Goal: Task Accomplishment & Management: Complete application form

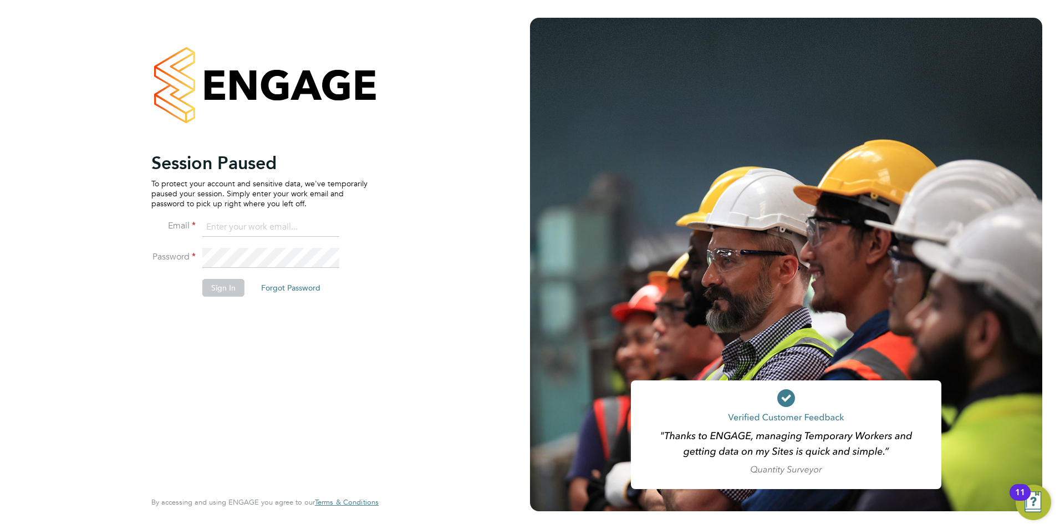
click at [243, 230] on input at bounding box center [270, 227] width 137 height 20
type input "courtney@recruit2you.co.uk"
click at [228, 291] on button "Sign In" at bounding box center [223, 288] width 42 height 18
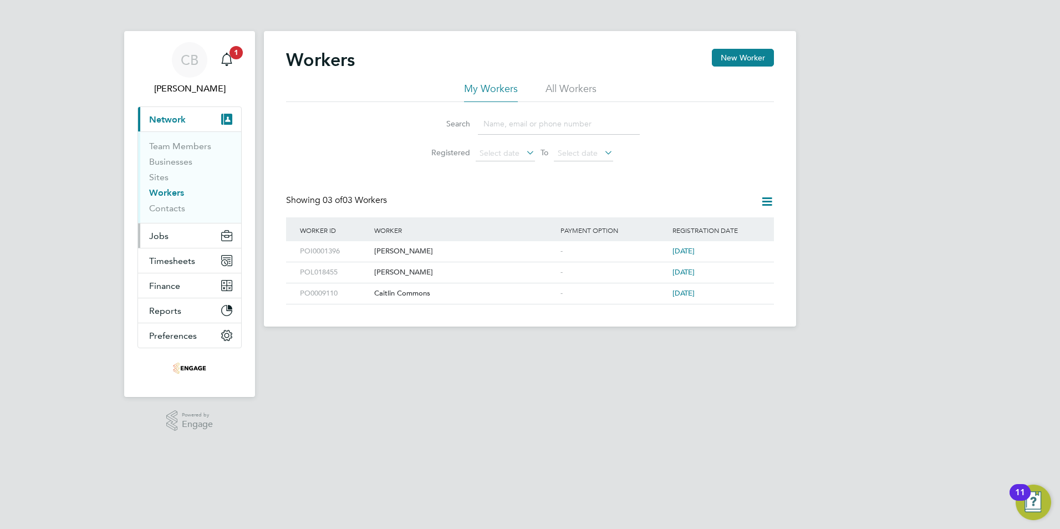
click at [172, 240] on button "Jobs" at bounding box center [189, 235] width 103 height 24
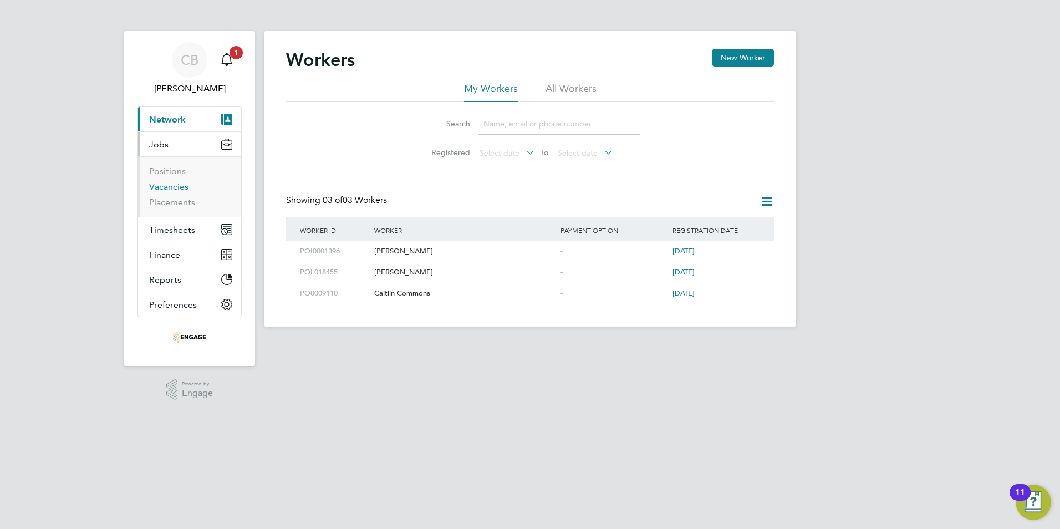
click at [180, 190] on link "Vacancies" at bounding box center [168, 186] width 39 height 11
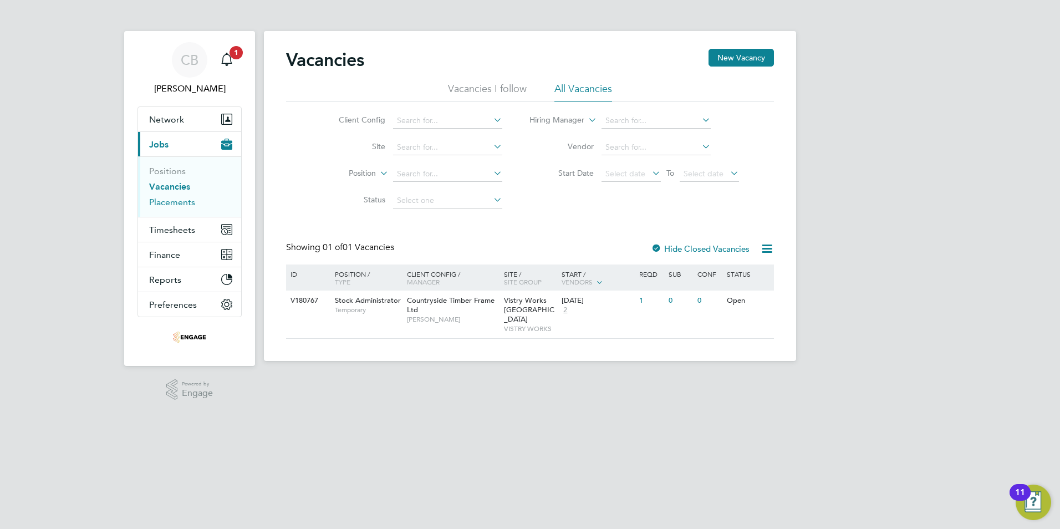
click at [169, 203] on link "Placements" at bounding box center [172, 202] width 46 height 11
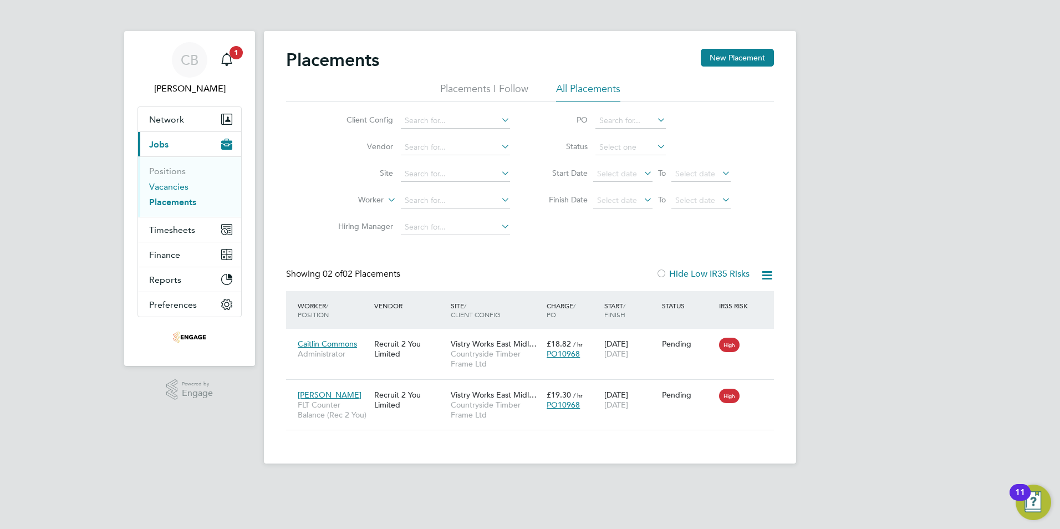
click at [175, 186] on link "Vacancies" at bounding box center [168, 186] width 39 height 11
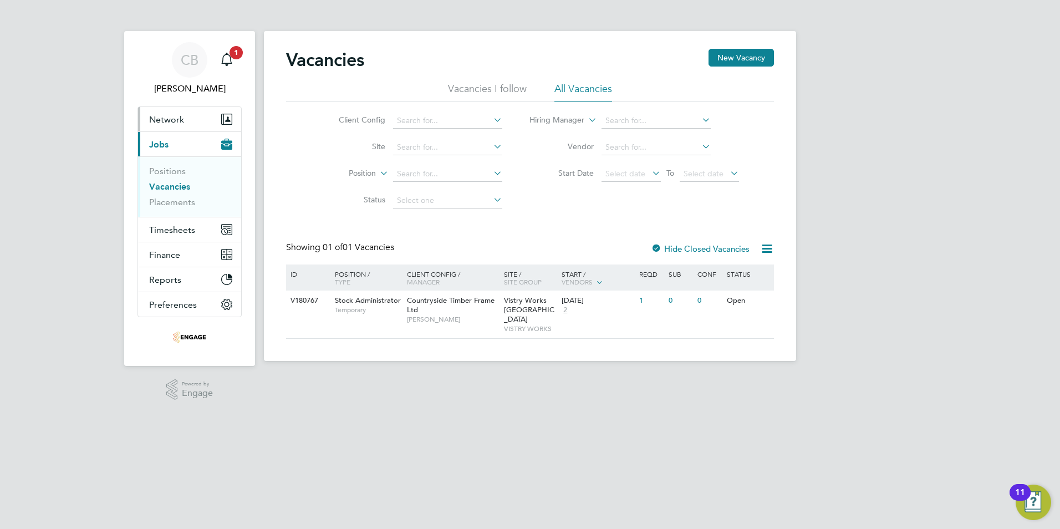
click at [173, 116] on span "Network" at bounding box center [166, 119] width 35 height 11
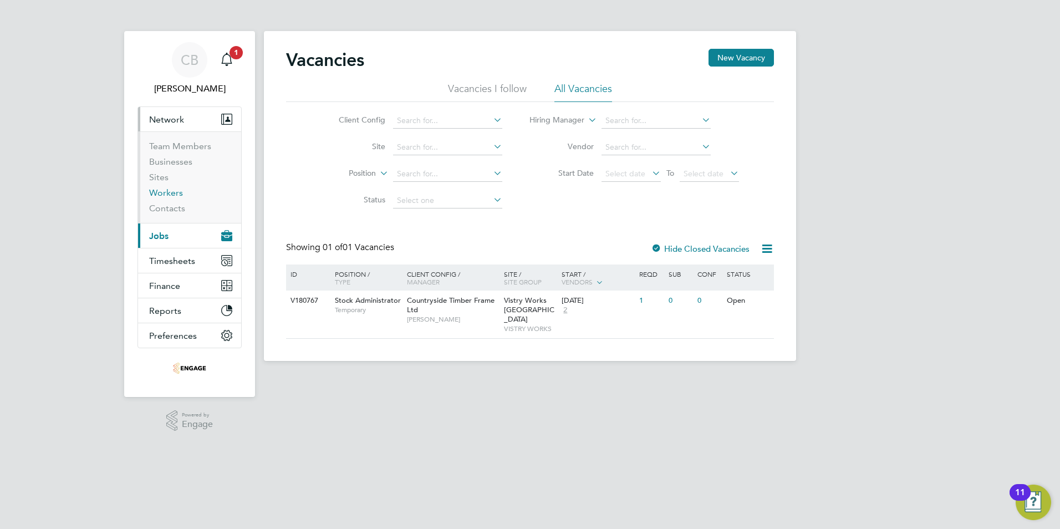
click at [170, 192] on link "Workers" at bounding box center [166, 192] width 34 height 11
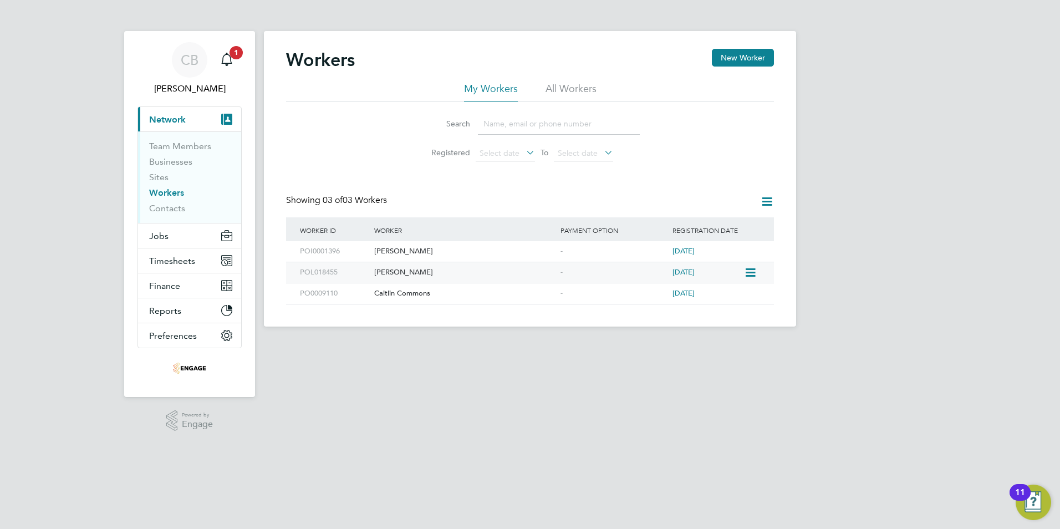
click at [418, 272] on div "[PERSON_NAME]" at bounding box center [464, 272] width 186 height 21
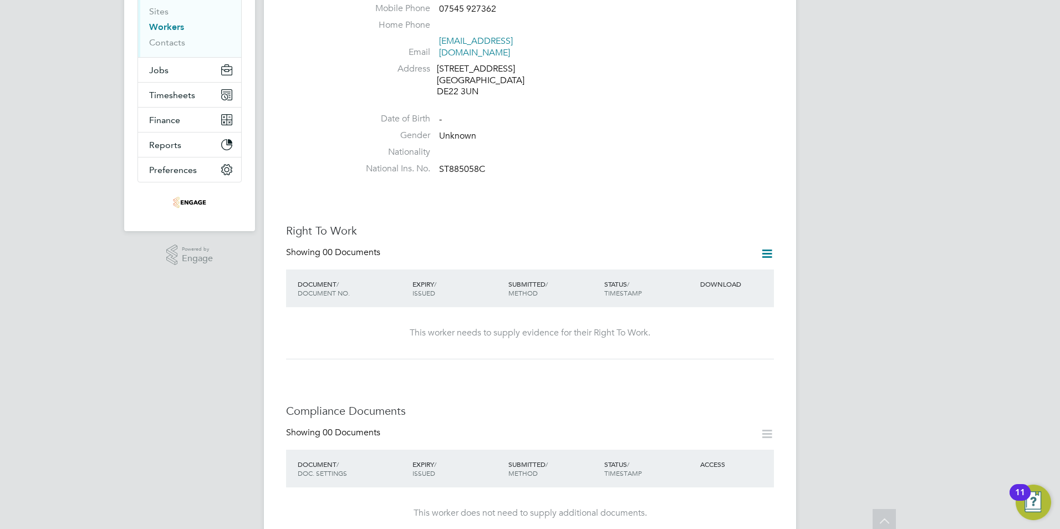
scroll to position [166, 0]
click at [767, 246] on icon at bounding box center [767, 253] width 14 height 14
click at [691, 270] on li "Add Right To Work Document" at bounding box center [706, 269] width 134 height 16
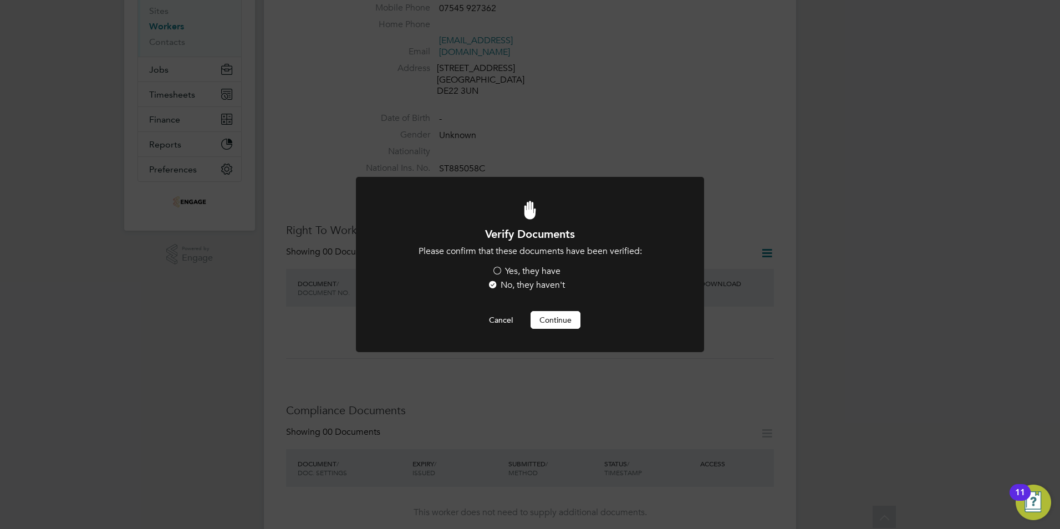
click at [531, 271] on label "Yes, they have" at bounding box center [526, 272] width 69 height 12
click at [0, 0] on input "Yes, they have" at bounding box center [0, 0] width 0 height 0
click at [557, 324] on button "Continue" at bounding box center [556, 320] width 50 height 18
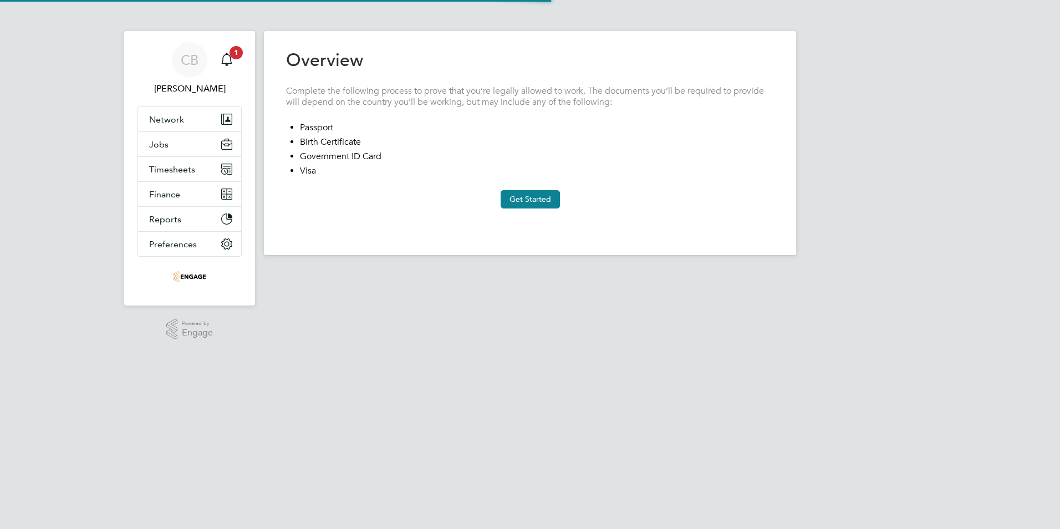
type input "[GEOGRAPHIC_DATA]"
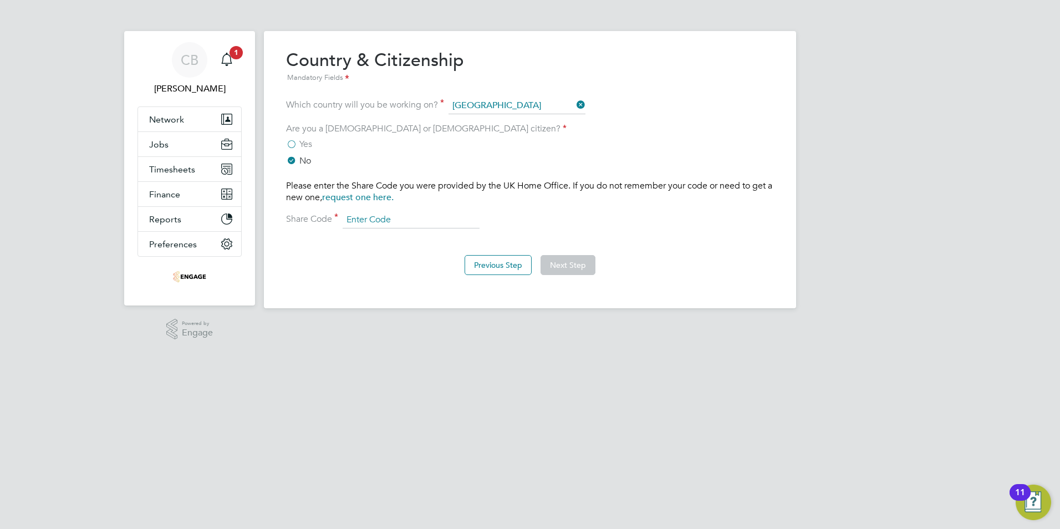
click at [386, 220] on input at bounding box center [411, 220] width 137 height 17
type input "WHP T7G 69Z"
click at [582, 268] on button "Next Step" at bounding box center [568, 265] width 55 height 20
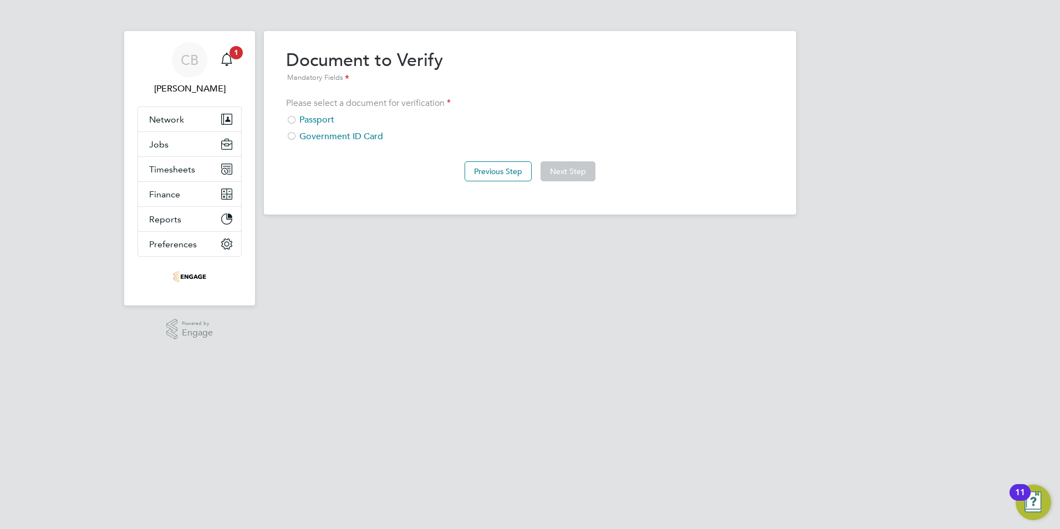
click at [317, 119] on div "Passport" at bounding box center [530, 120] width 488 height 12
click at [559, 166] on button "Next Step" at bounding box center [568, 171] width 55 height 20
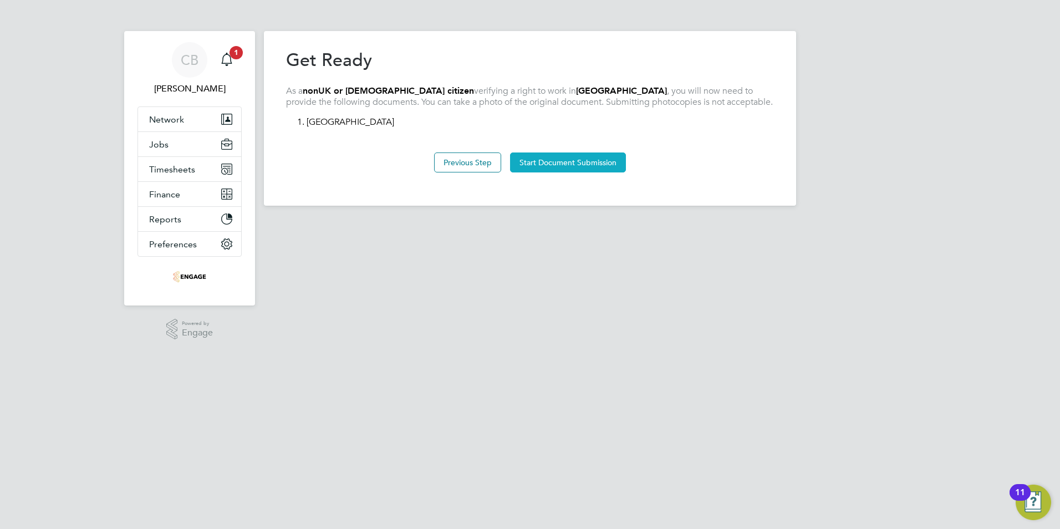
click at [564, 159] on button "Start Document Submission" at bounding box center [568, 162] width 116 height 20
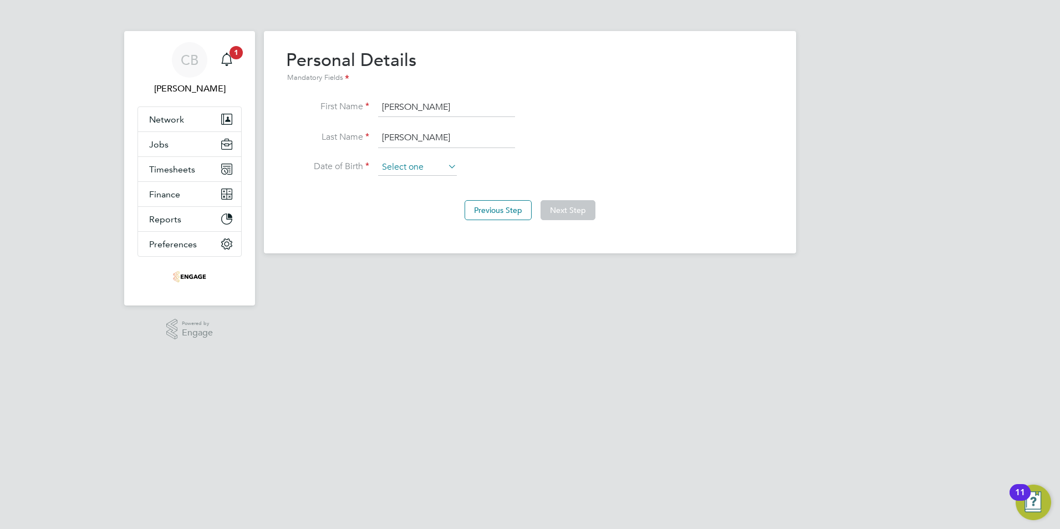
click at [412, 169] on input at bounding box center [417, 167] width 79 height 17
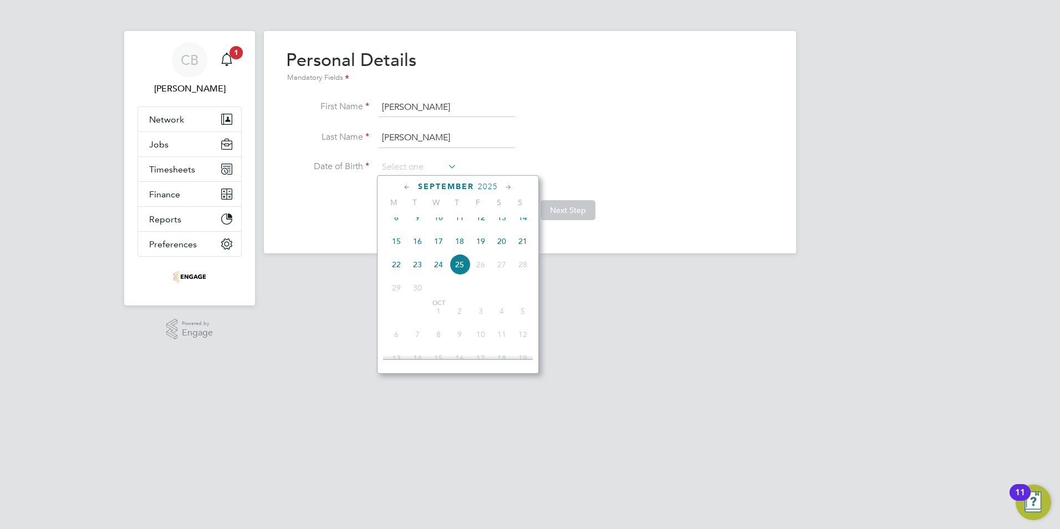
click at [487, 188] on span "2025" at bounding box center [488, 186] width 20 height 9
click at [483, 184] on span "2025" at bounding box center [488, 186] width 20 height 9
click at [490, 184] on span "2025" at bounding box center [488, 186] width 20 height 9
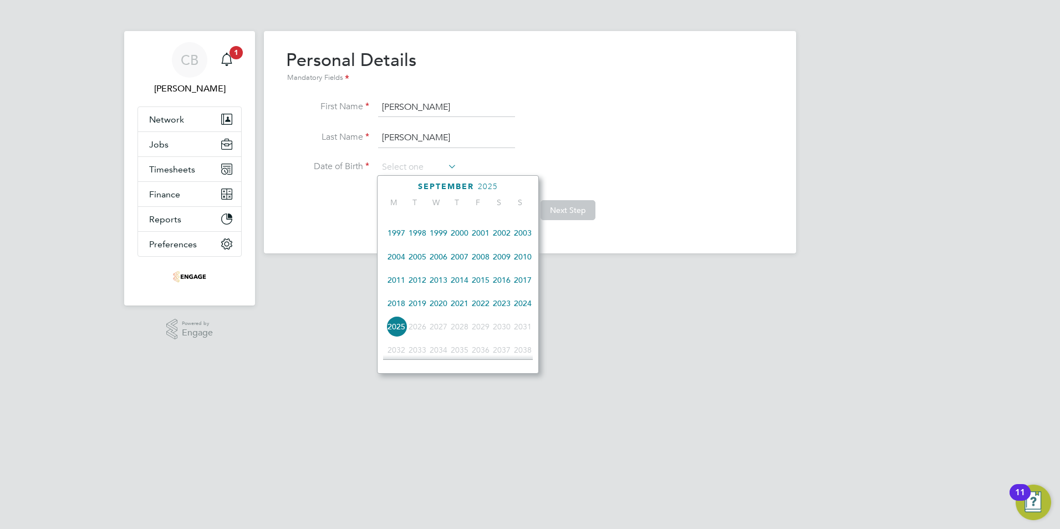
scroll to position [238, 0]
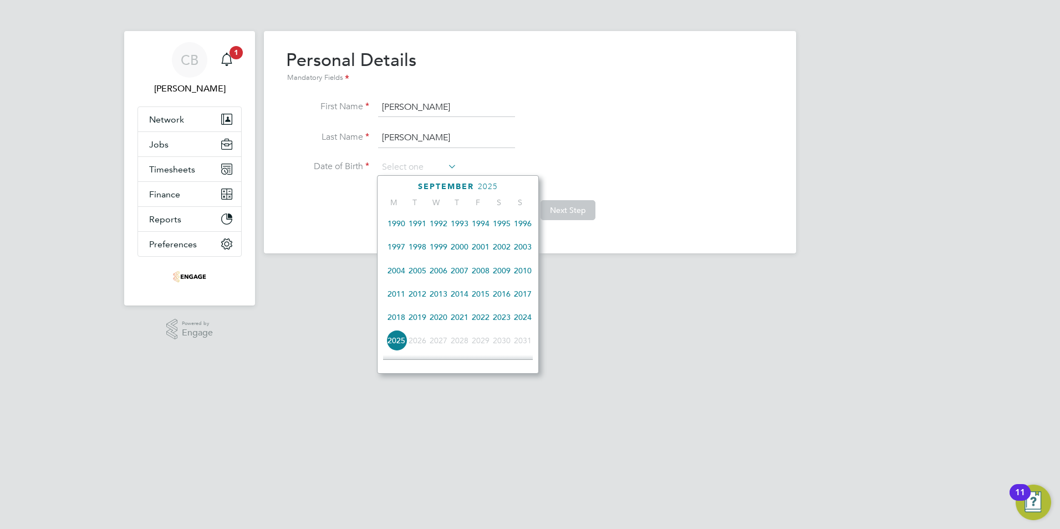
click at [455, 227] on span "1993" at bounding box center [459, 223] width 21 height 21
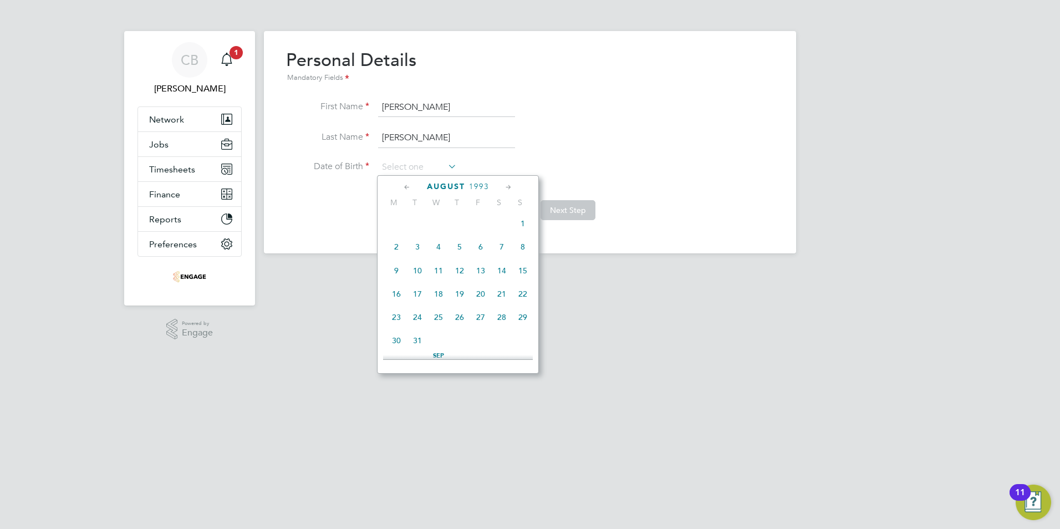
click at [509, 186] on icon at bounding box center [508, 187] width 11 height 12
click at [461, 250] on span "7" at bounding box center [459, 239] width 21 height 21
type input "[DATE]"
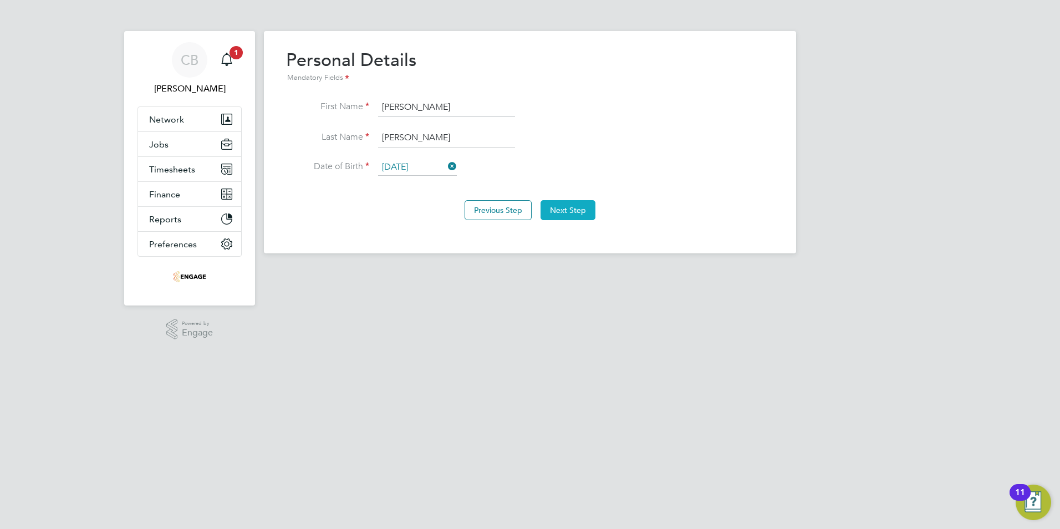
click at [587, 206] on button "Next Step" at bounding box center [568, 210] width 55 height 20
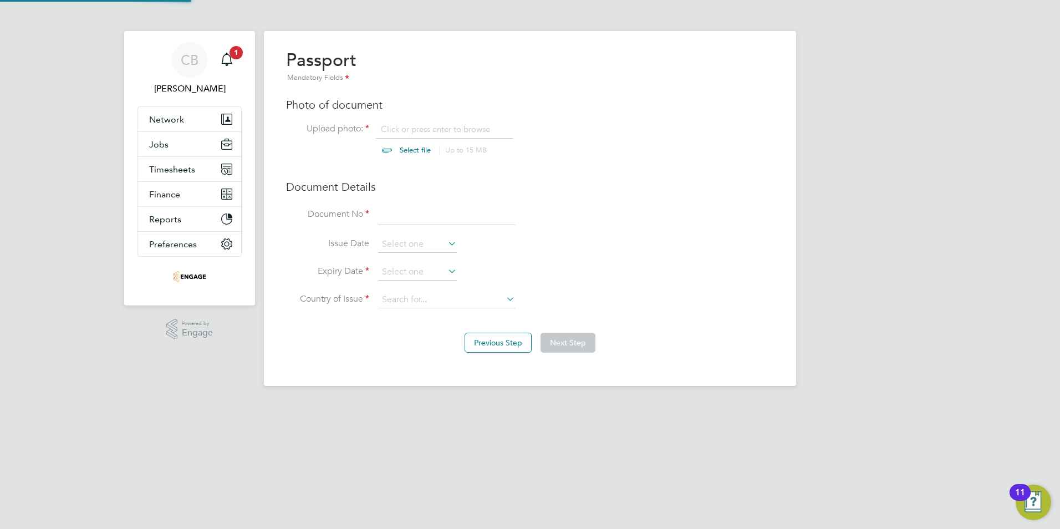
scroll to position [15, 138]
click at [440, 217] on input at bounding box center [446, 215] width 137 height 20
type input "FA1193229"
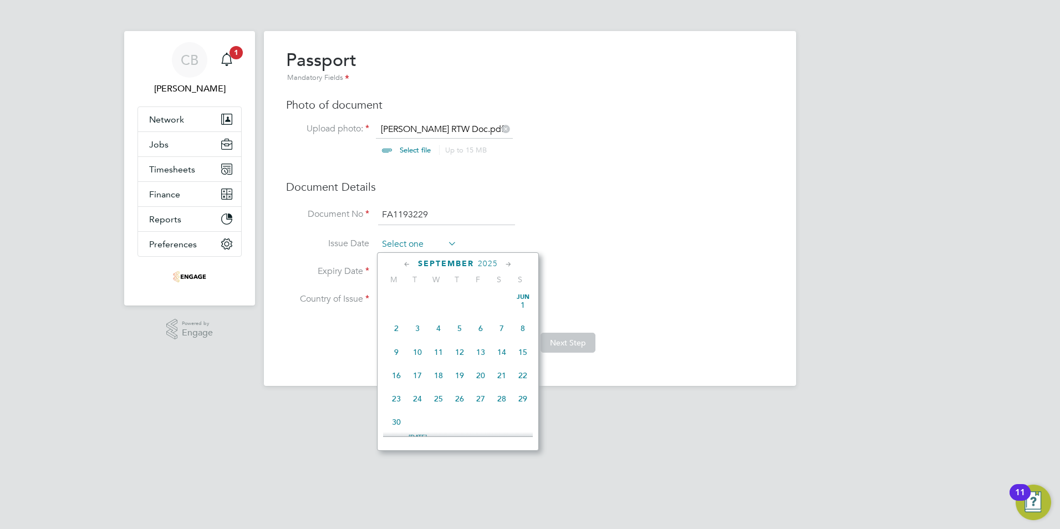
click at [410, 244] on input at bounding box center [417, 244] width 79 height 17
click at [488, 264] on span "2025" at bounding box center [488, 263] width 20 height 9
click at [475, 345] on span "2022" at bounding box center [480, 338] width 21 height 21
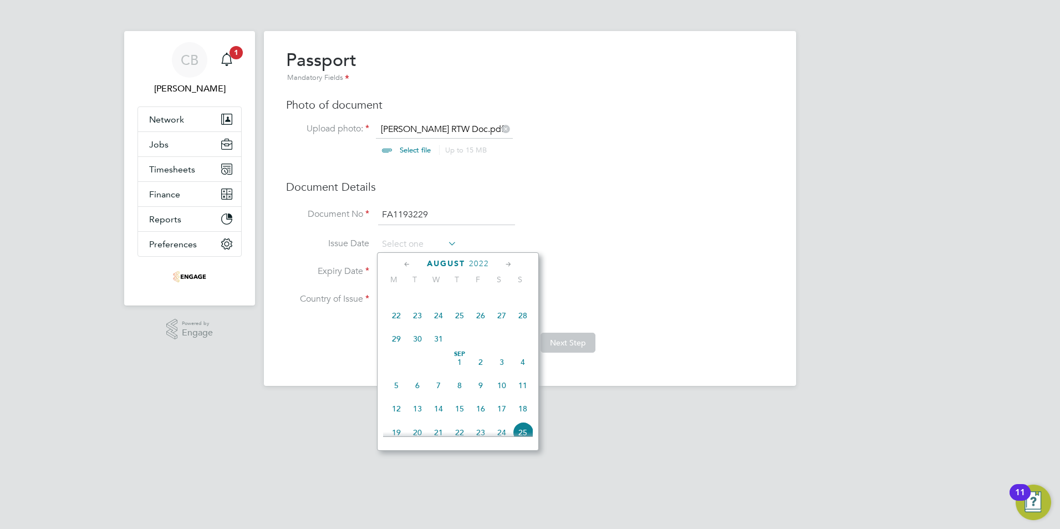
click at [410, 263] on icon at bounding box center [407, 264] width 11 height 12
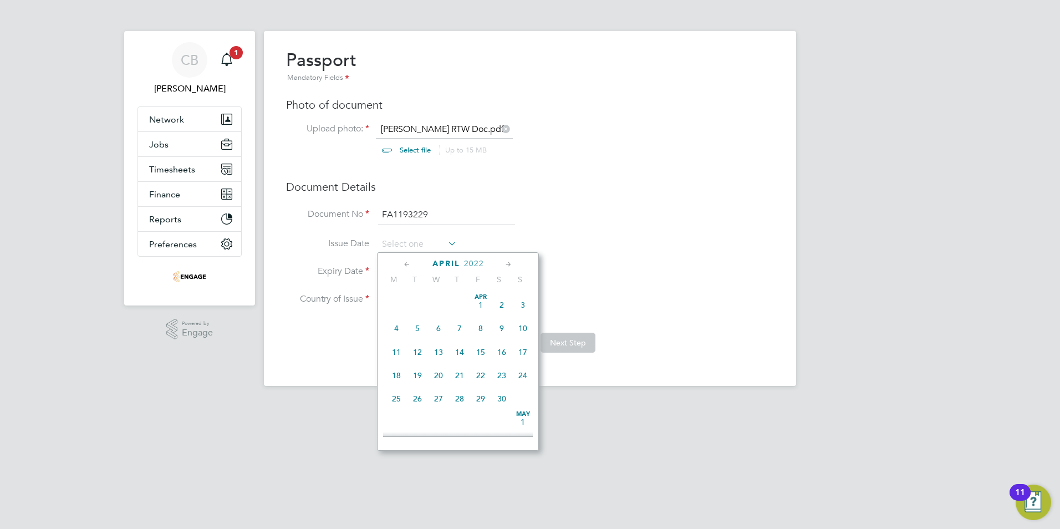
click at [484, 327] on span "8" at bounding box center [480, 328] width 21 height 21
type input "[DATE]"
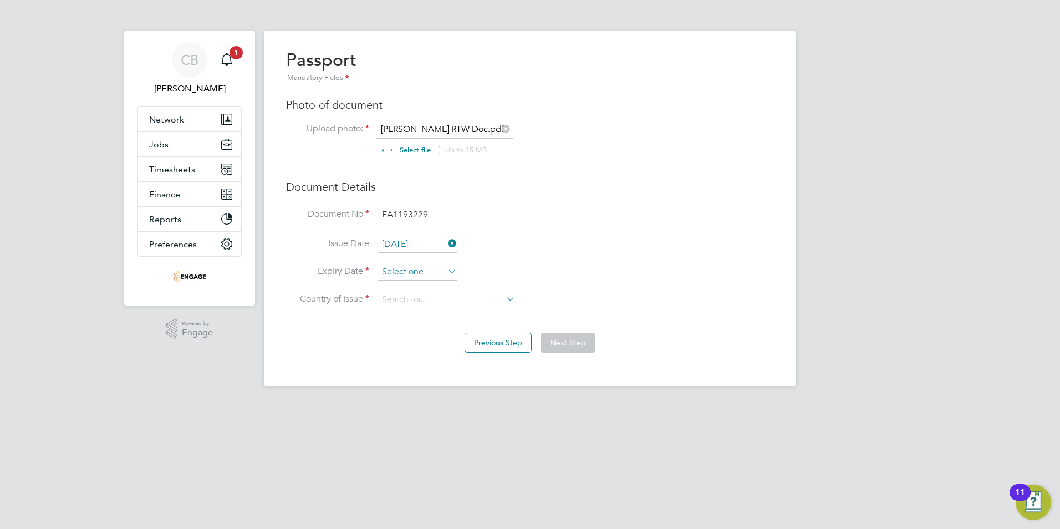
click at [425, 271] on input at bounding box center [417, 272] width 79 height 17
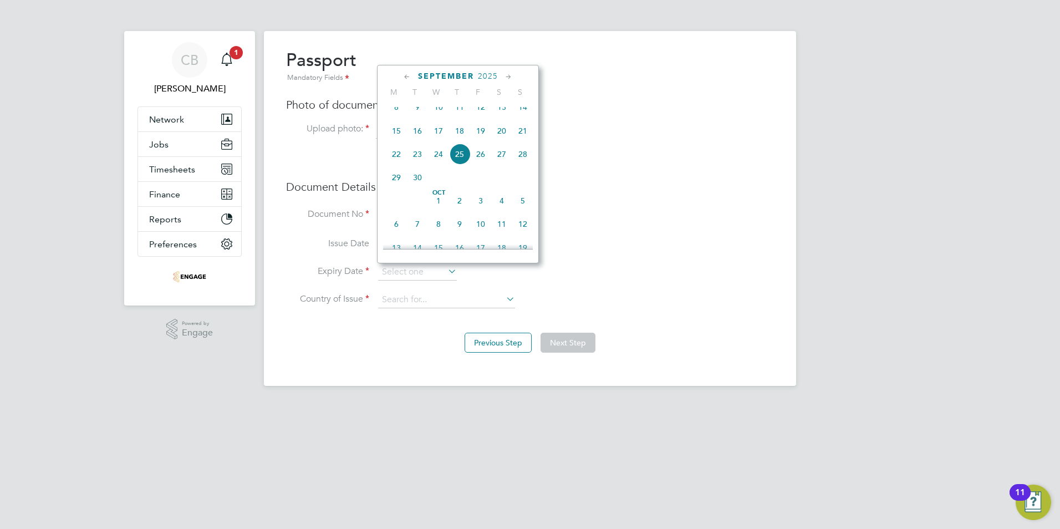
click at [484, 75] on span "2025" at bounding box center [488, 76] width 20 height 9
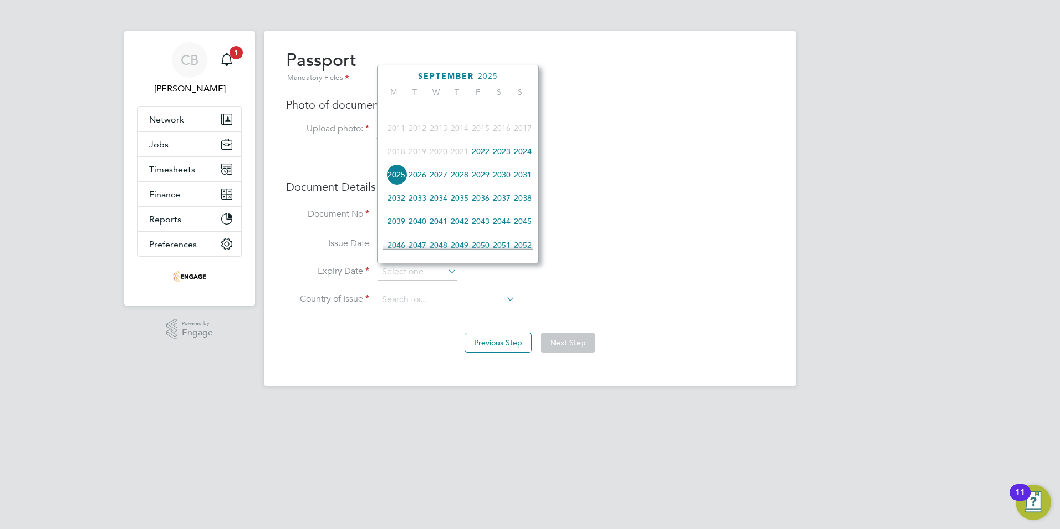
click at [399, 204] on span "2032" at bounding box center [396, 197] width 21 height 21
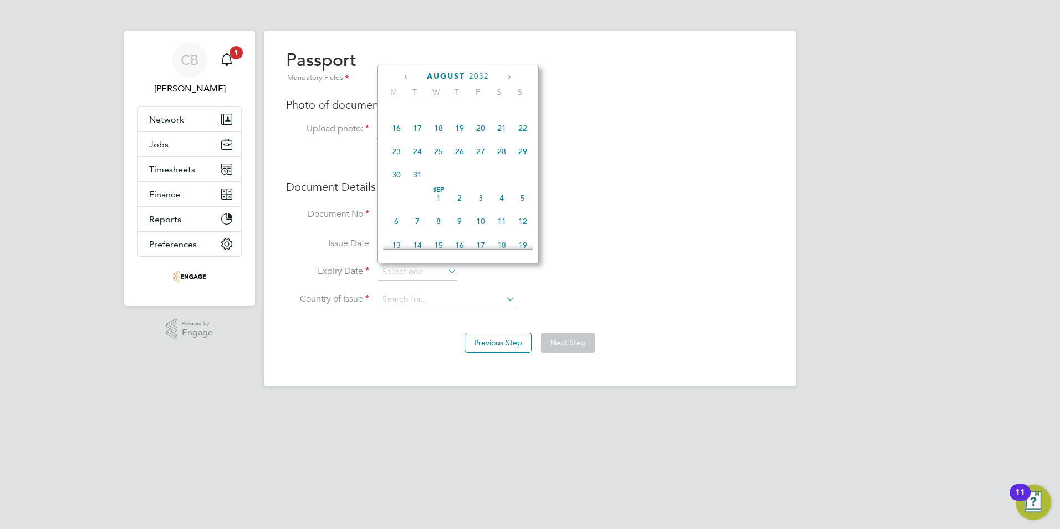
click at [402, 80] on icon at bounding box center [407, 77] width 11 height 12
click at [413, 73] on icon at bounding box center [407, 77] width 11 height 12
click at [411, 75] on icon at bounding box center [407, 77] width 11 height 12
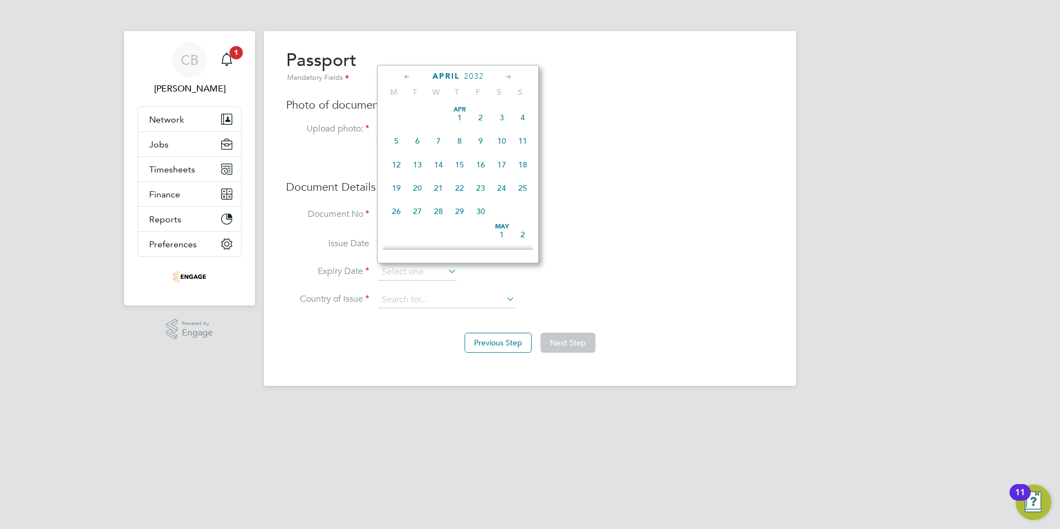
click at [461, 138] on span "8" at bounding box center [459, 140] width 21 height 21
type input "[DATE]"
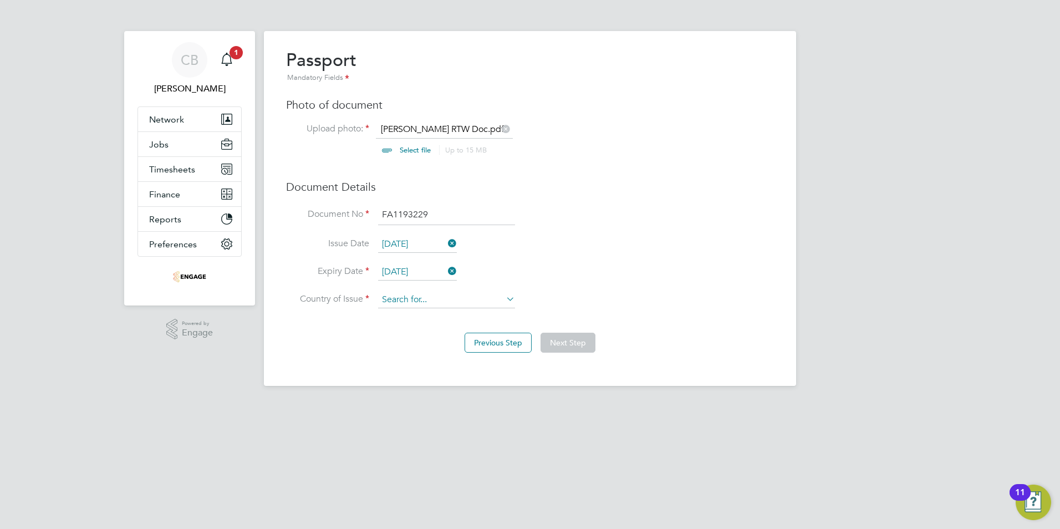
click at [445, 303] on input at bounding box center [446, 300] width 137 height 17
click at [459, 297] on input at bounding box center [446, 300] width 137 height 17
type input "O"
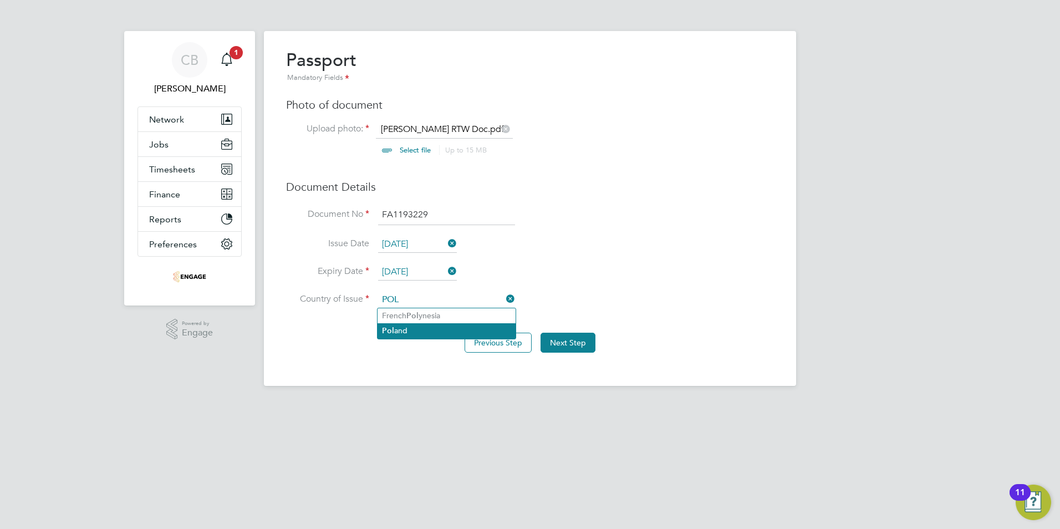
click at [420, 329] on li "Pol and" at bounding box center [447, 330] width 138 height 15
type input "[GEOGRAPHIC_DATA]"
click at [577, 344] on button "Next Step" at bounding box center [568, 343] width 55 height 20
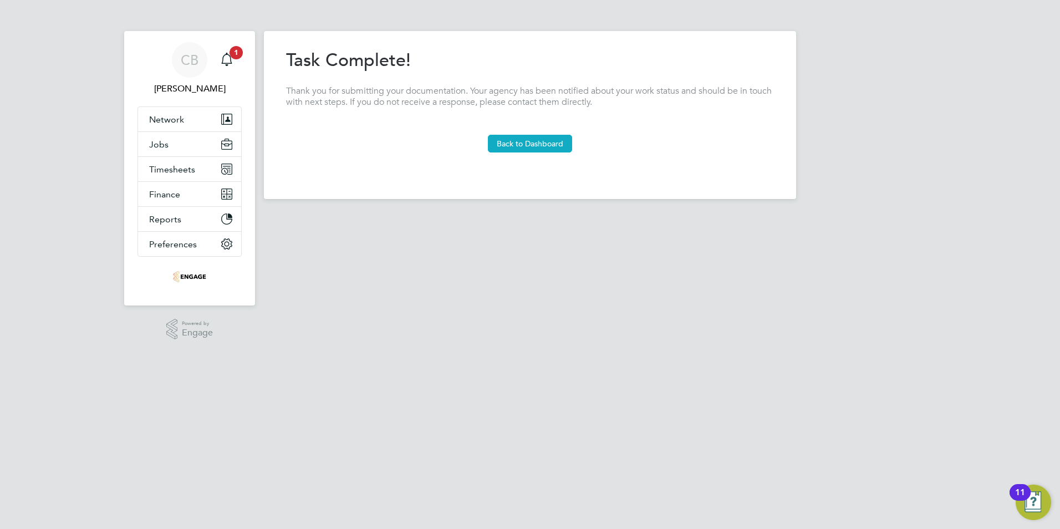
click at [540, 139] on button "Back to Dashboard" at bounding box center [530, 144] width 84 height 18
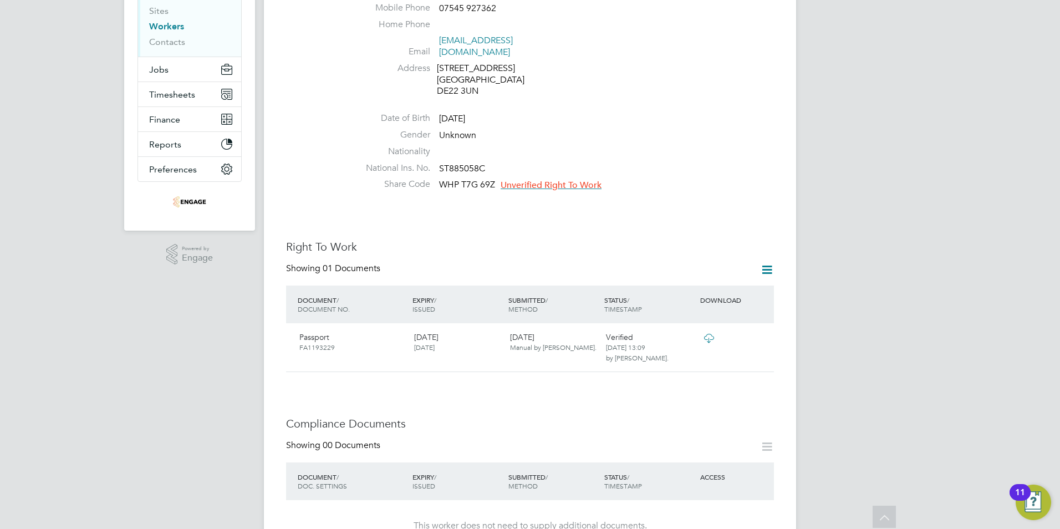
scroll to position [222, 0]
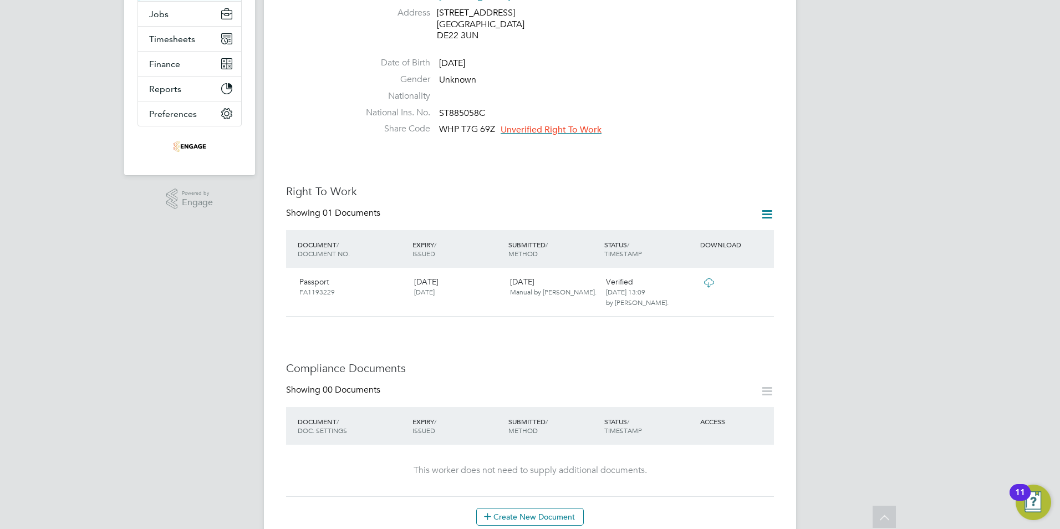
click at [544, 124] on span "Unverified Right To Work" at bounding box center [551, 129] width 101 height 11
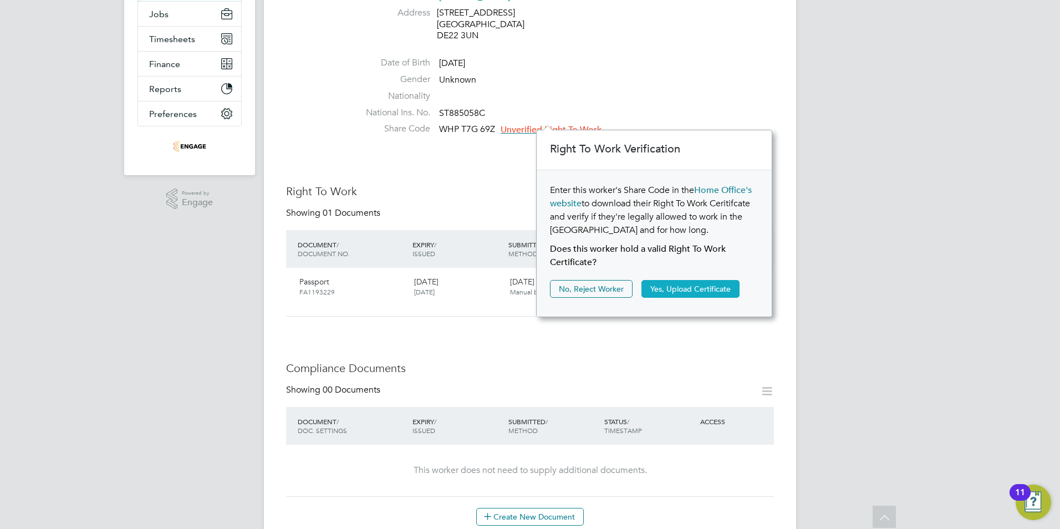
click at [698, 288] on button "Yes, Upload Certificate" at bounding box center [691, 289] width 98 height 18
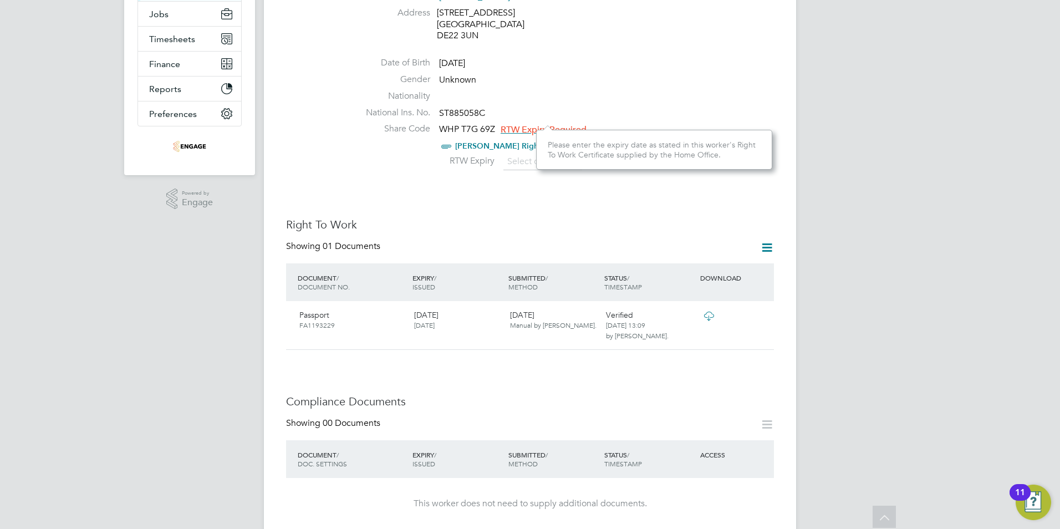
scroll to position [40, 236]
click at [547, 124] on span "RTW Expiry Required" at bounding box center [544, 129] width 86 height 11
click at [502, 176] on div "Worker Details Unfollow SG [PERSON_NAME] m: 07545 927362 Personal Details ID PO…" at bounding box center [530, 499] width 488 height 1344
click at [711, 133] on div "Please enter the expiry date as stated in this worker's Right To Work Certifica…" at bounding box center [646, 150] width 236 height 40
click at [575, 107] on li "National Ins. No. ST885058C" at bounding box center [563, 115] width 421 height 17
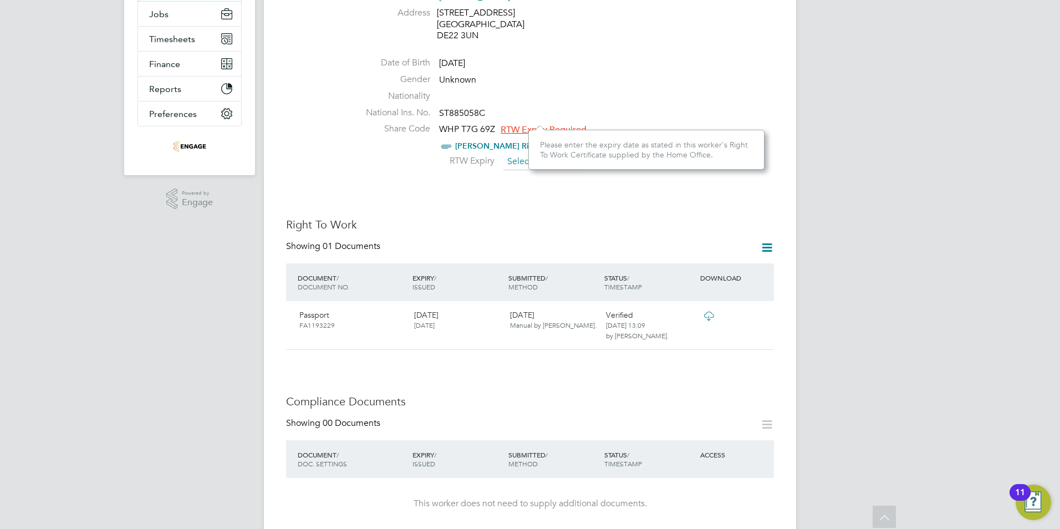
click at [519, 154] on input at bounding box center [542, 162] width 79 height 17
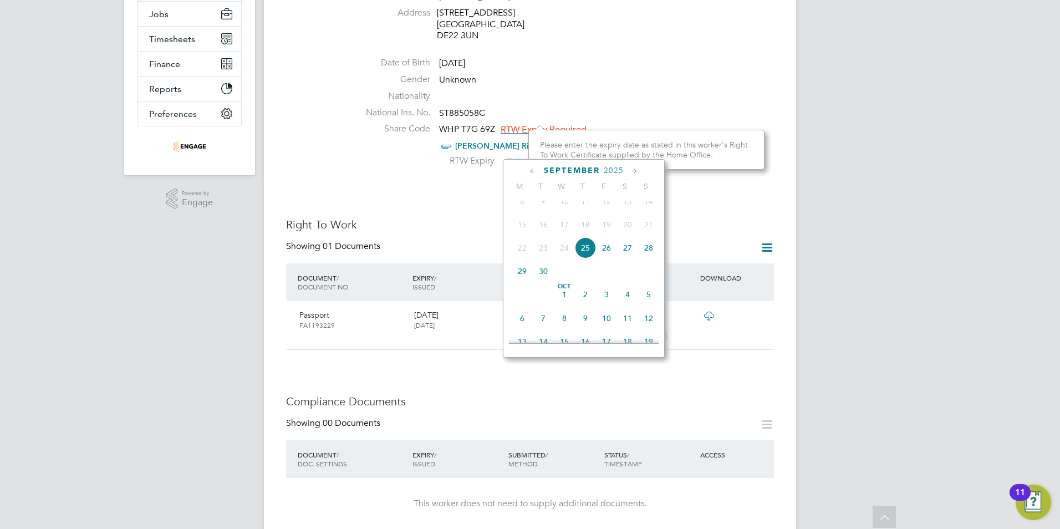
click at [674, 90] on li "Nationality" at bounding box center [563, 98] width 421 height 17
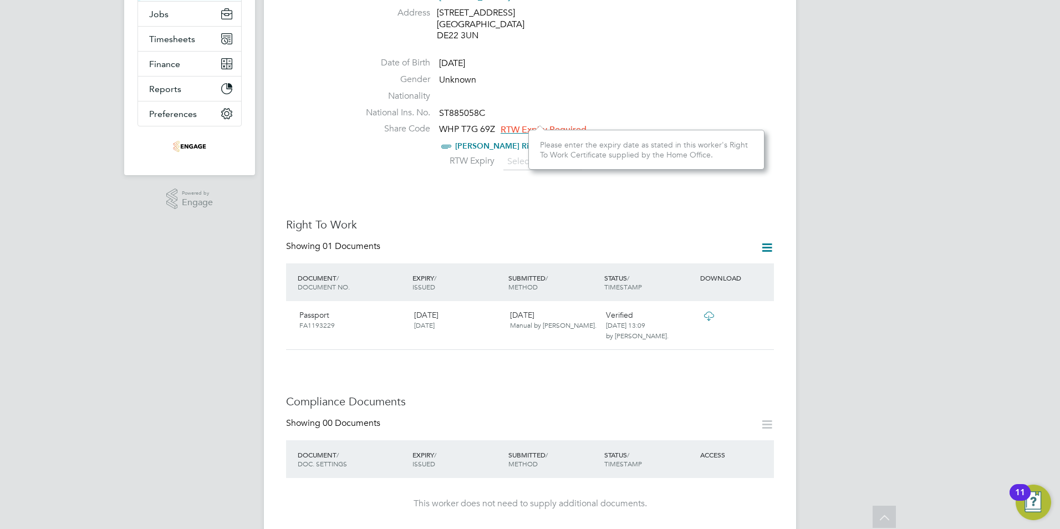
click at [622, 217] on h3 "Right To Work" at bounding box center [530, 224] width 488 height 14
click at [734, 147] on div "Please enter the expiry date as stated in this worker's Right To Work Certifica…" at bounding box center [646, 150] width 213 height 20
click at [521, 154] on input at bounding box center [542, 162] width 79 height 17
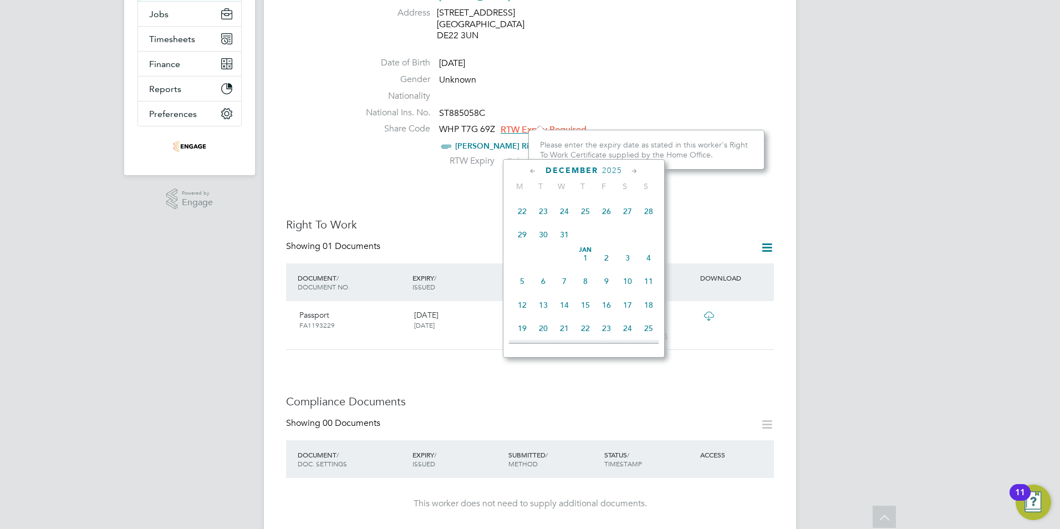
scroll to position [796, 0]
click at [688, 90] on li "Nationality" at bounding box center [563, 98] width 421 height 17
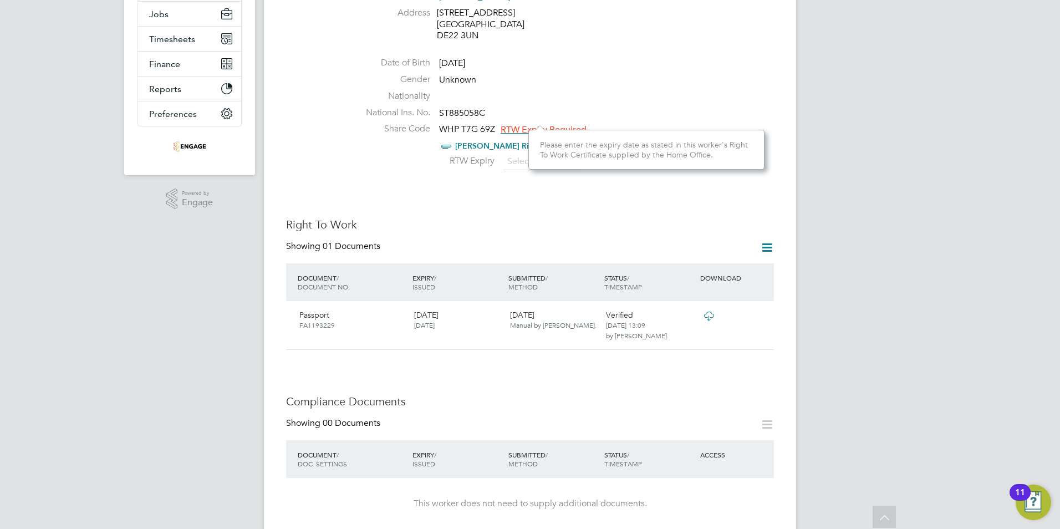
click at [527, 124] on span "RTW Expiry Required" at bounding box center [544, 129] width 86 height 11
click at [655, 161] on div "Please enter the expiry date as stated in this worker's Right To Work Certifica…" at bounding box center [646, 150] width 236 height 40
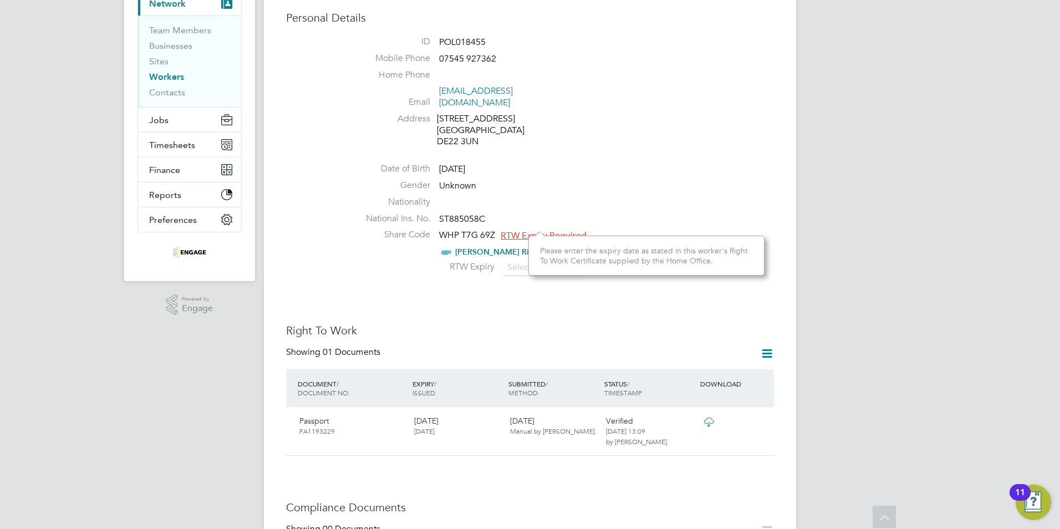
scroll to position [111, 0]
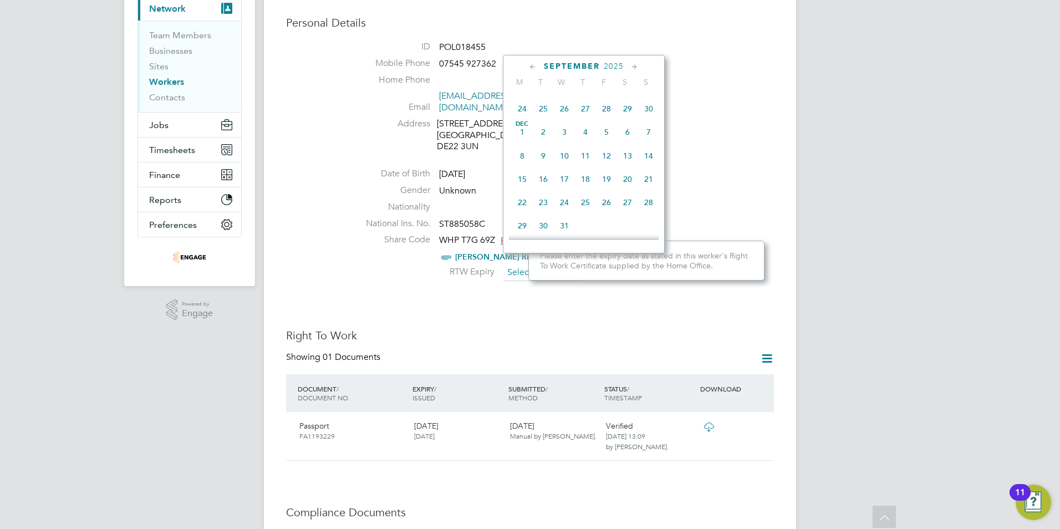
click at [517, 264] on input at bounding box center [542, 272] width 79 height 17
click at [724, 79] on li "Home Phone" at bounding box center [563, 82] width 421 height 17
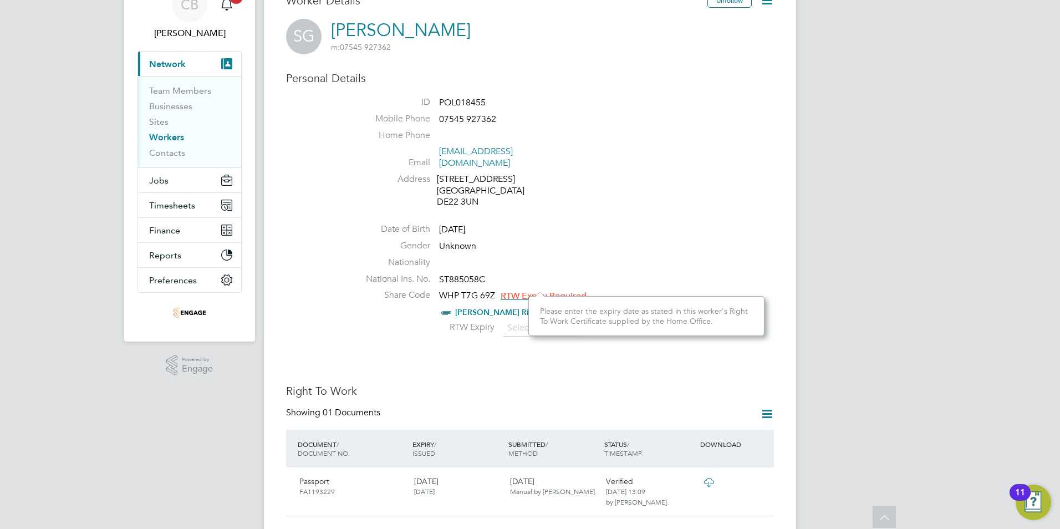
scroll to position [0, 0]
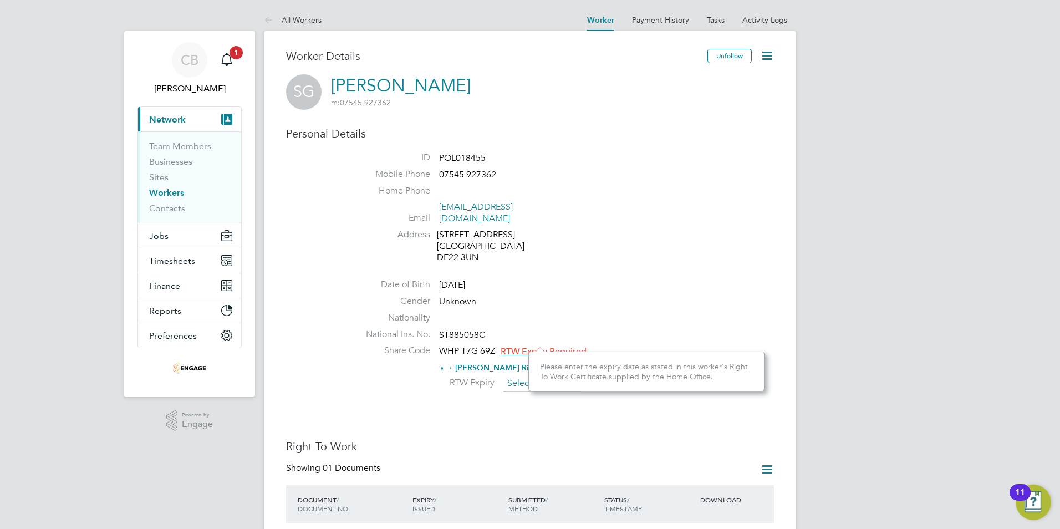
click at [515, 375] on input at bounding box center [542, 383] width 79 height 17
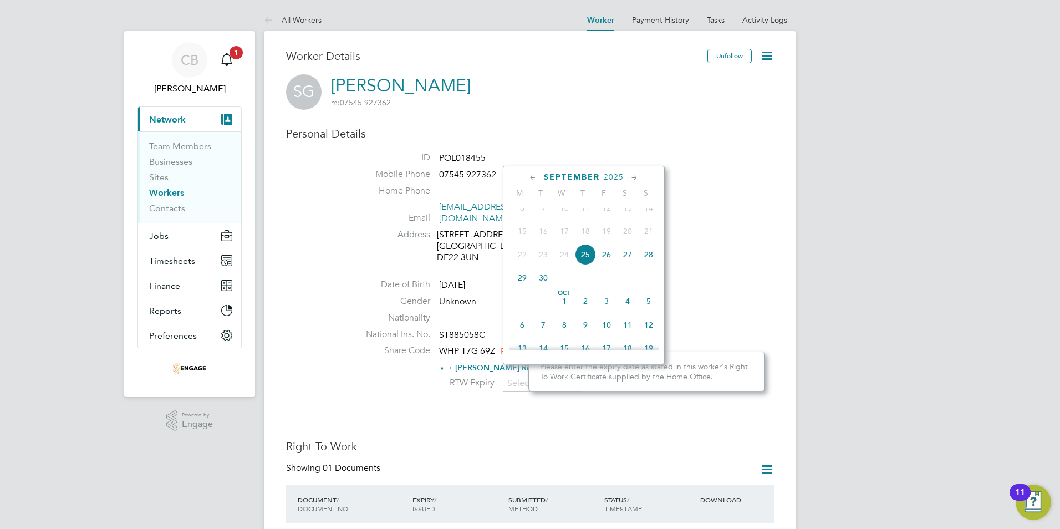
click at [664, 130] on h3 "Personal Details" at bounding box center [530, 133] width 488 height 14
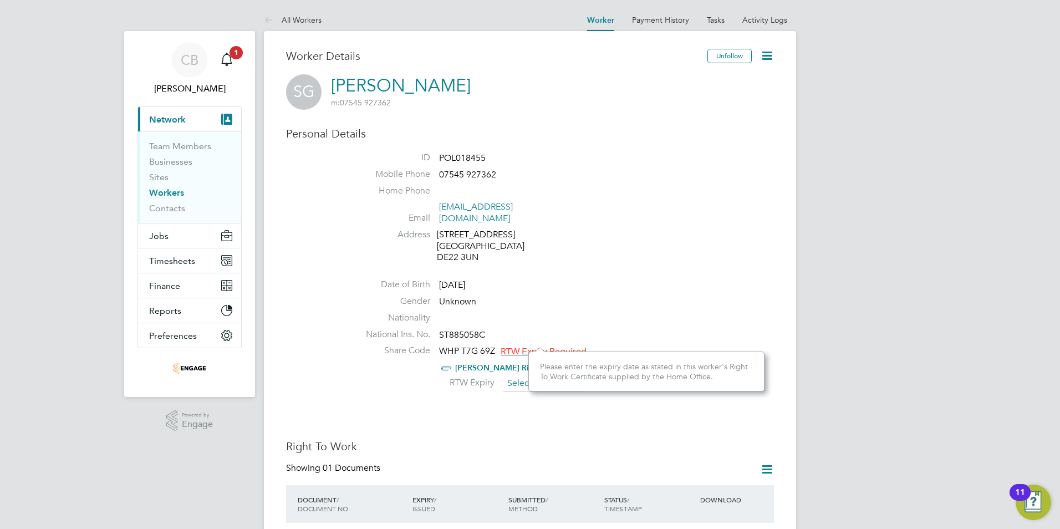
click at [522, 375] on input at bounding box center [542, 383] width 79 height 17
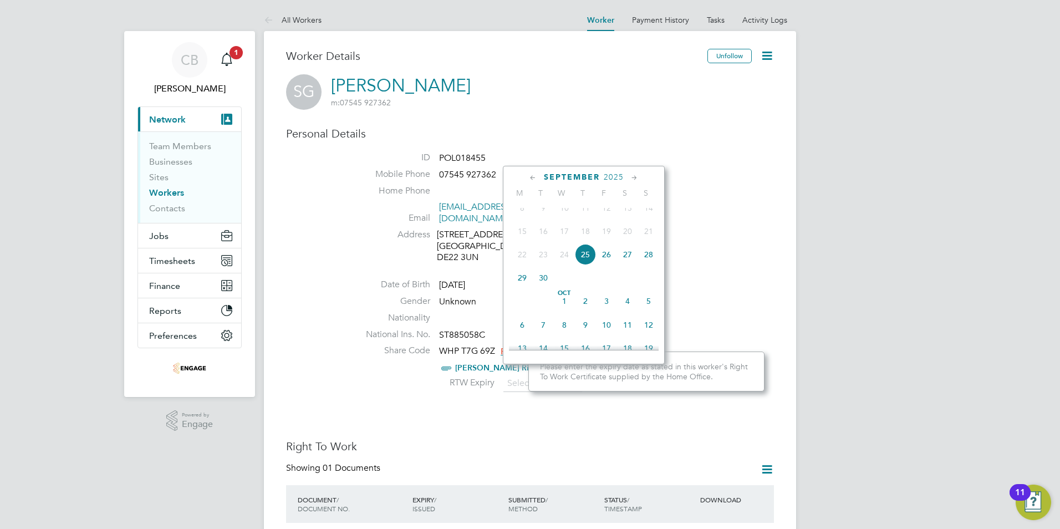
click at [620, 175] on span "2025" at bounding box center [614, 176] width 20 height 9
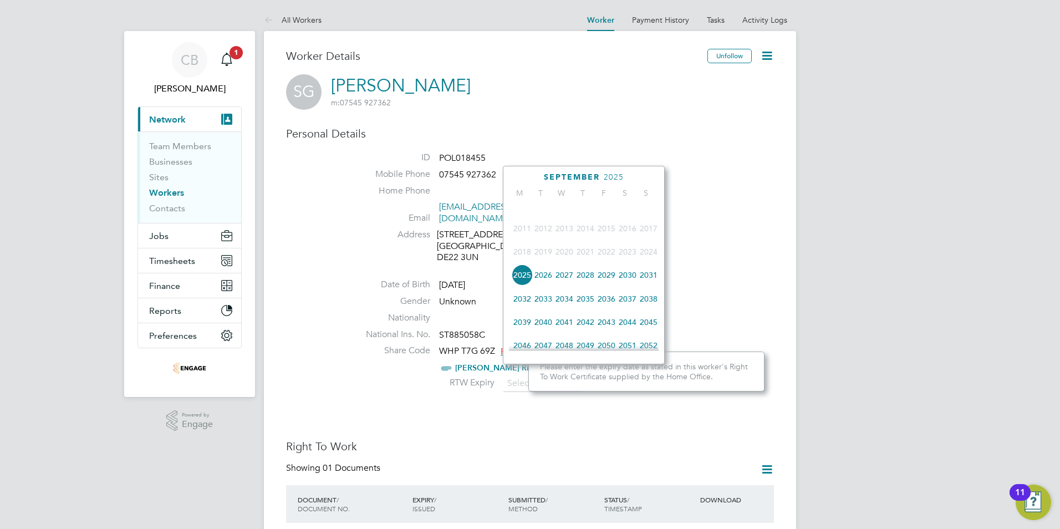
click at [586, 282] on span "2028" at bounding box center [585, 274] width 21 height 21
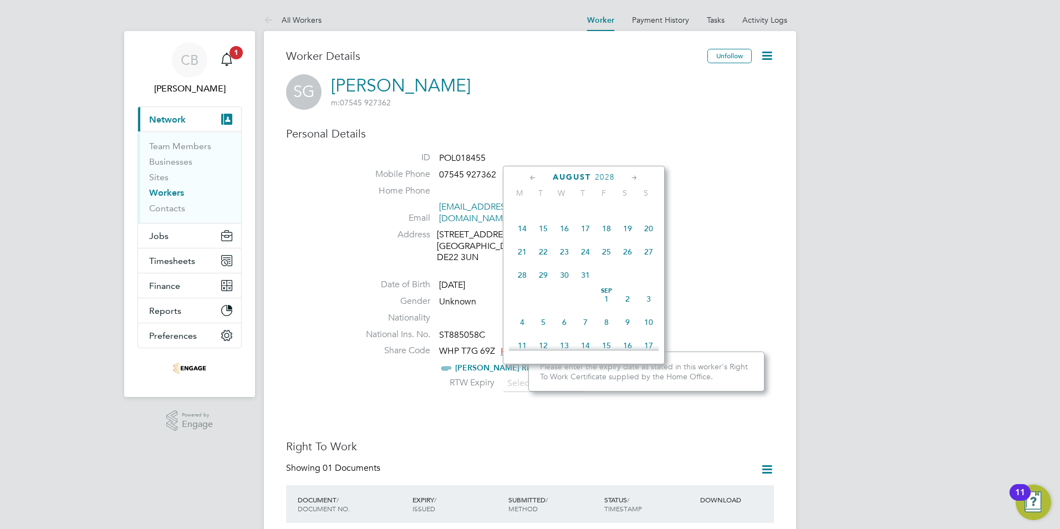
click at [638, 178] on icon at bounding box center [634, 178] width 11 height 12
click at [530, 309] on span "25" at bounding box center [522, 302] width 21 height 21
type input "[DATE]"
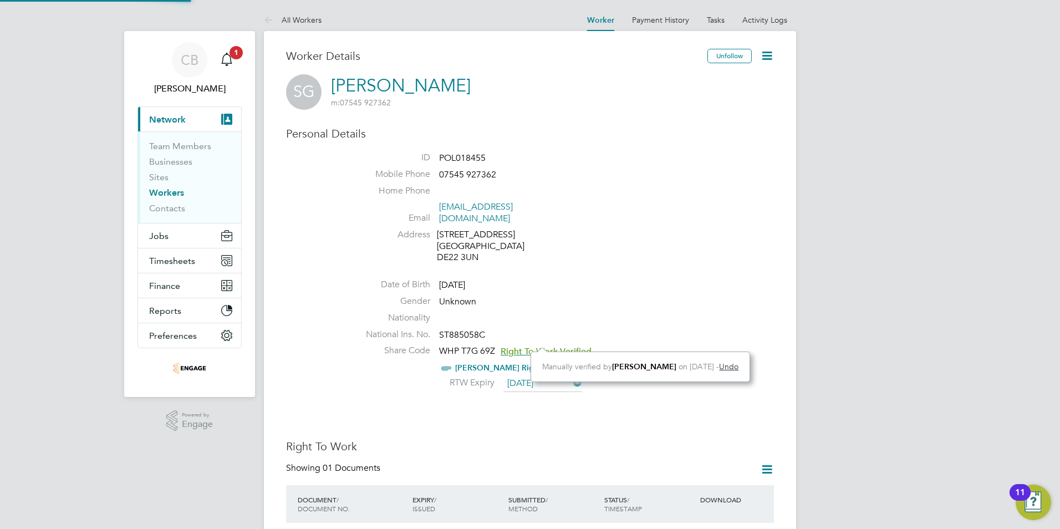
scroll to position [12, 90]
click at [674, 249] on li "Address [STREET_ADDRESS]" at bounding box center [563, 247] width 421 height 37
click at [477, 363] on link "[PERSON_NAME] Right To... .pdf" at bounding box center [515, 367] width 120 height 9
click at [642, 245] on li "Address [STREET_ADDRESS]" at bounding box center [563, 247] width 421 height 37
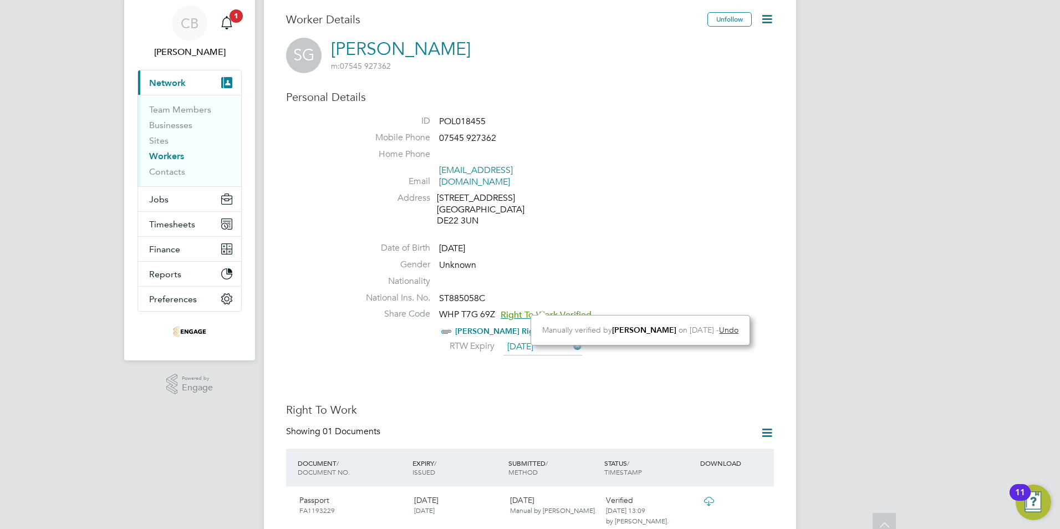
scroll to position [0, 0]
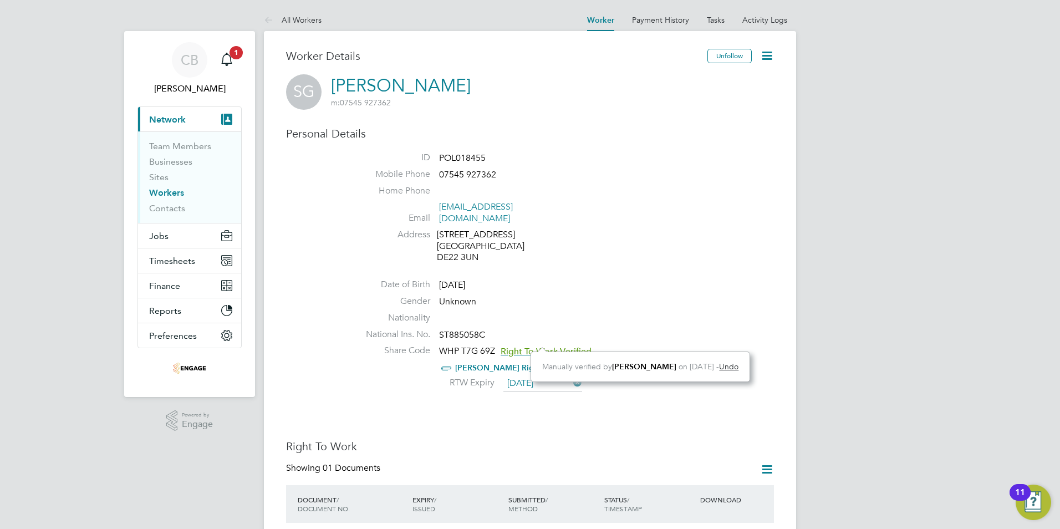
click at [173, 121] on span "Network" at bounding box center [167, 119] width 37 height 11
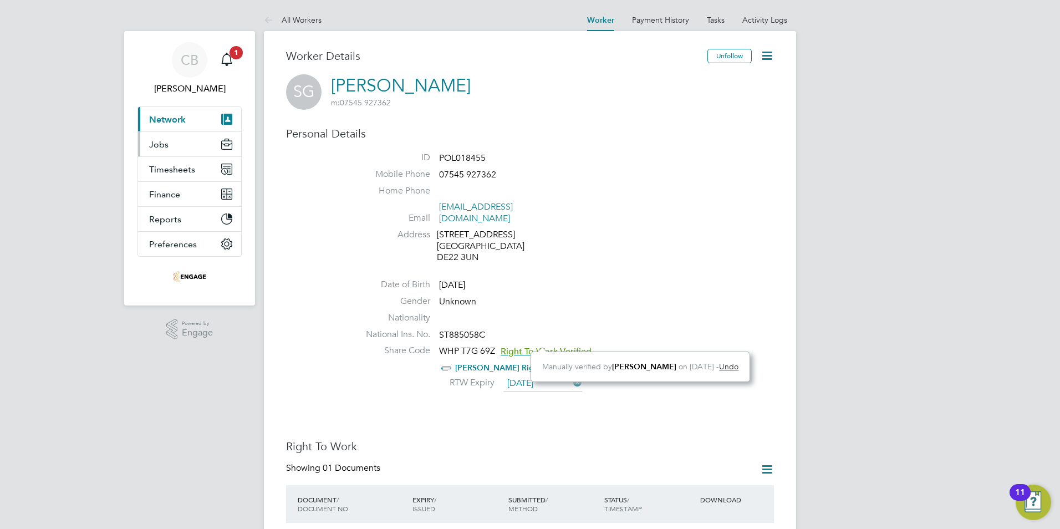
click at [174, 154] on button "Jobs" at bounding box center [189, 144] width 103 height 24
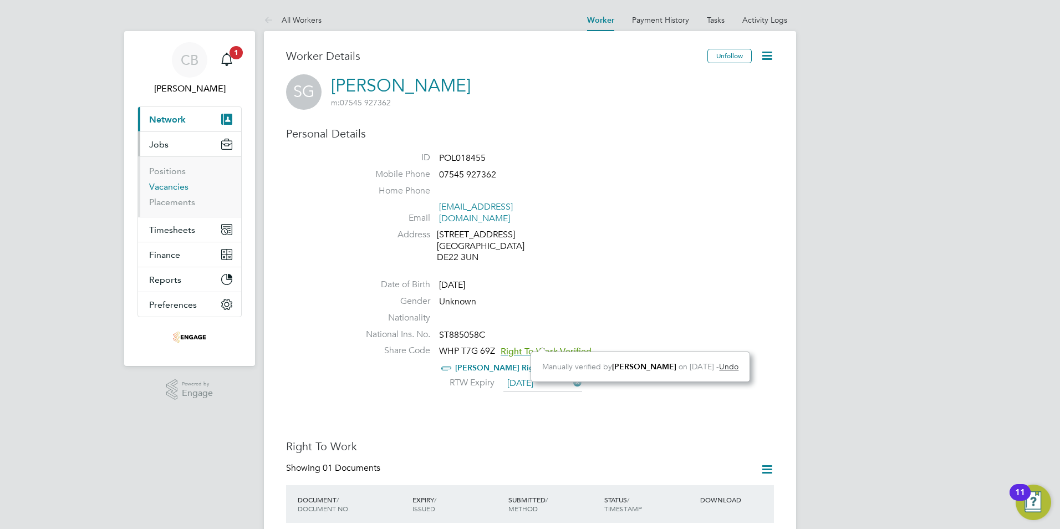
click at [174, 191] on link "Vacancies" at bounding box center [168, 186] width 39 height 11
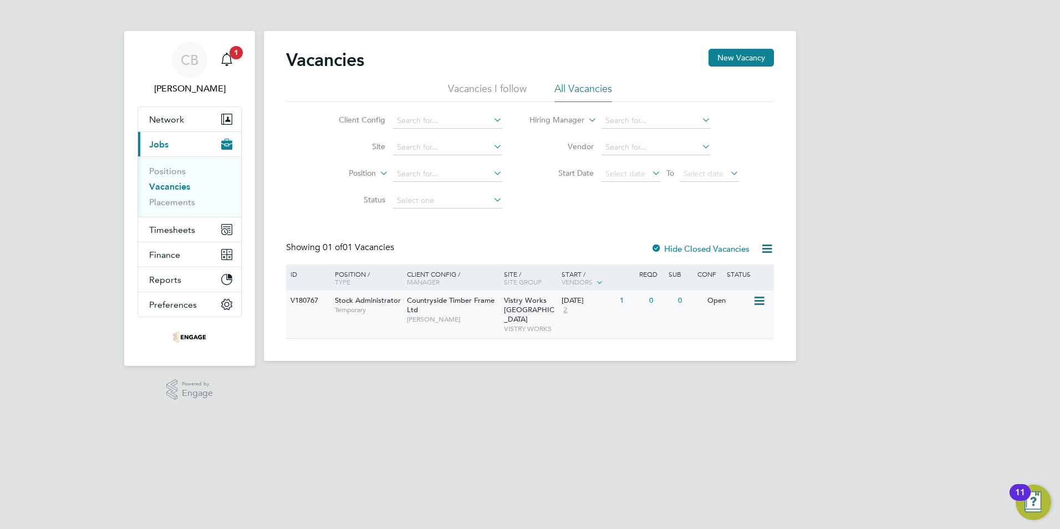
click at [436, 315] on span "[PERSON_NAME]" at bounding box center [452, 319] width 91 height 9
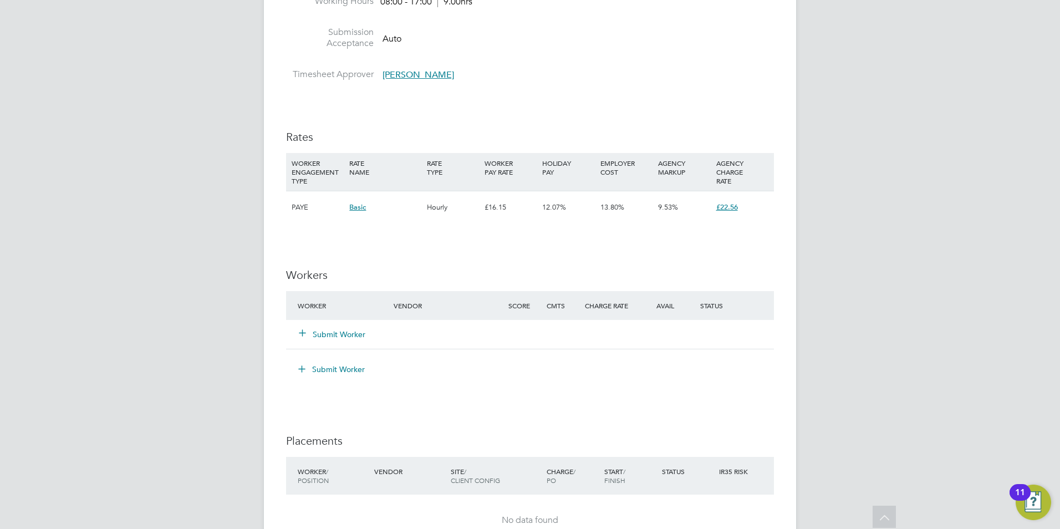
scroll to position [665, 0]
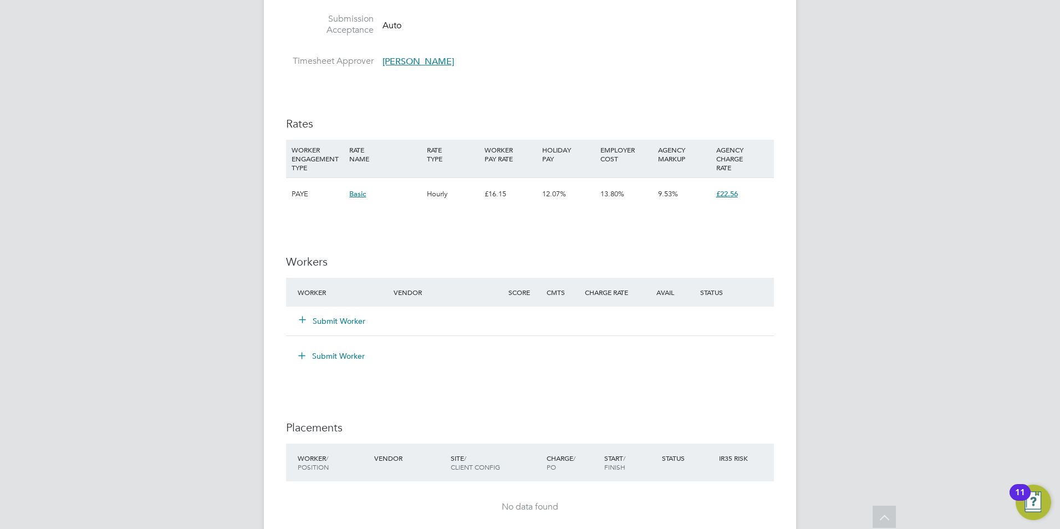
click at [326, 318] on button "Submit Worker" at bounding box center [332, 320] width 67 height 11
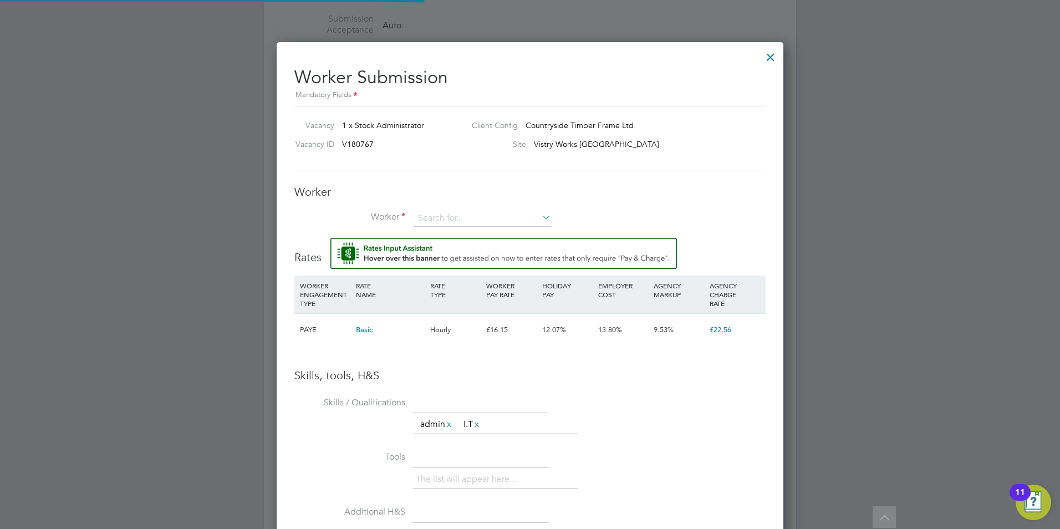
scroll to position [714, 507]
click at [465, 220] on input at bounding box center [482, 218] width 137 height 17
click at [456, 246] on li "Sonia Gadek (POL018455)" at bounding box center [483, 249] width 138 height 15
type input "Sonia Gadek (POL018455)"
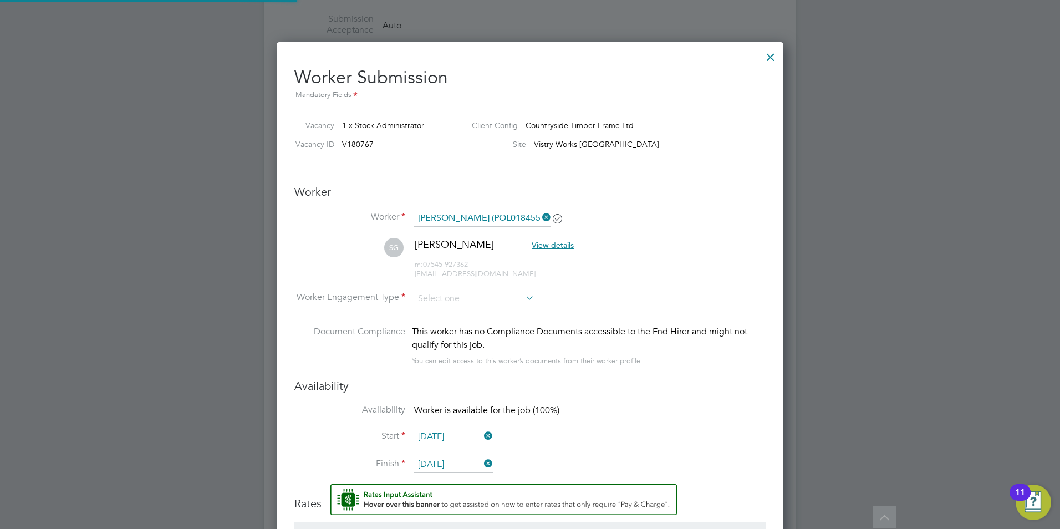
scroll to position [955, 507]
click at [470, 297] on input at bounding box center [474, 299] width 120 height 17
click at [446, 324] on li "PAYE" at bounding box center [474, 329] width 121 height 14
type input "PAYE"
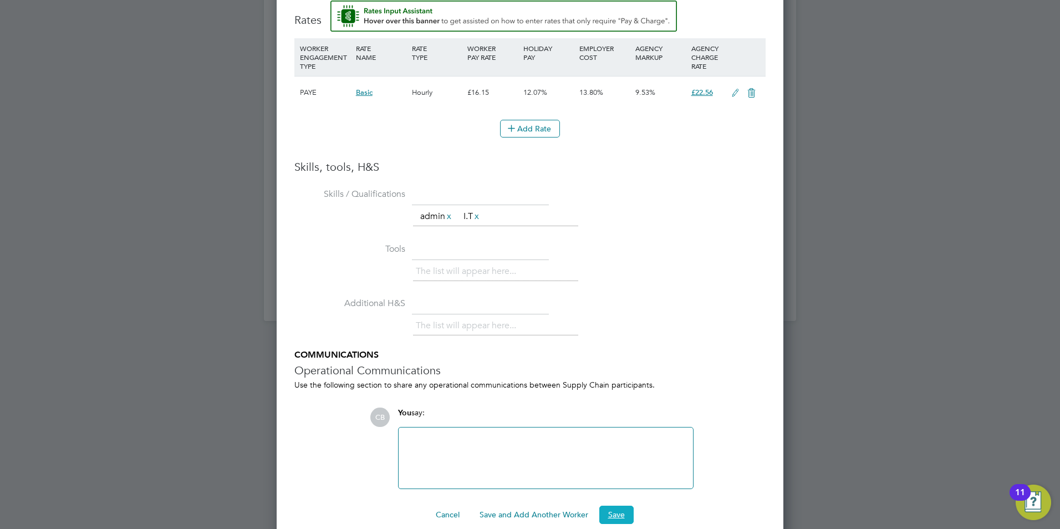
click at [618, 516] on button "Save" at bounding box center [616, 515] width 34 height 18
